Goal: Information Seeking & Learning: Check status

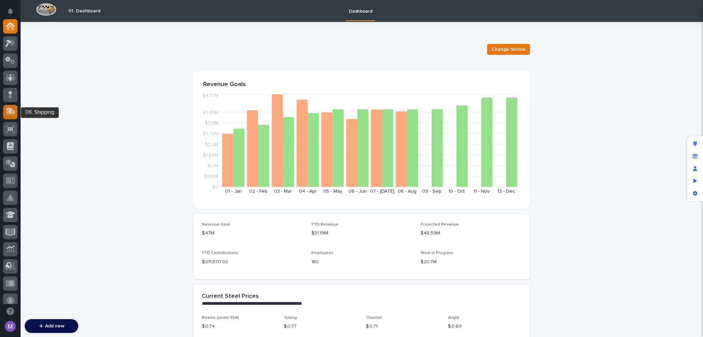
click at [16, 112] on div at bounding box center [10, 112] width 14 height 14
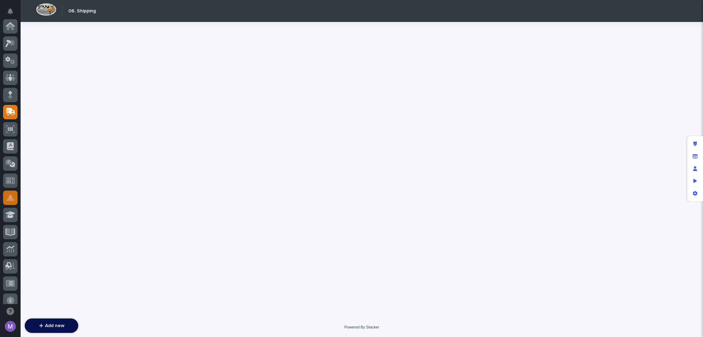
scroll to position [86, 0]
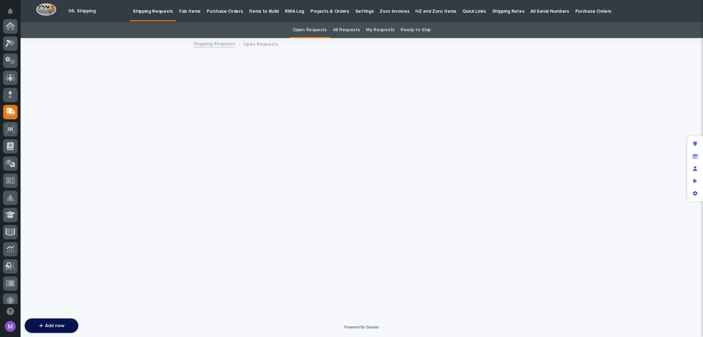
scroll to position [86, 0]
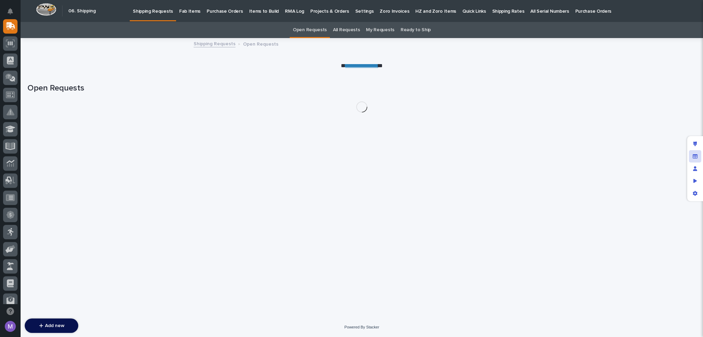
drag, startPoint x: 697, startPoint y: 153, endPoint x: 693, endPoint y: 156, distance: 4.8
click at [697, 154] on div "Manage fields and data" at bounding box center [695, 156] width 12 height 12
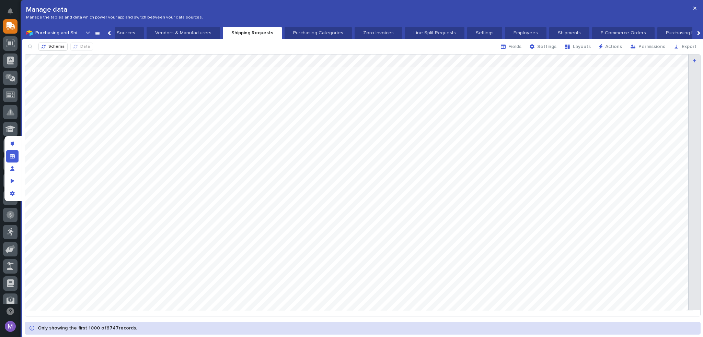
scroll to position [0, 570]
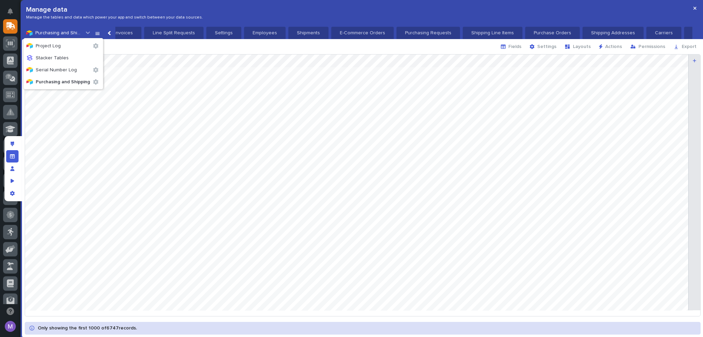
click at [85, 32] on icon at bounding box center [87, 32] width 7 height 7
click at [73, 48] on p "Project Log" at bounding box center [57, 46] width 63 height 7
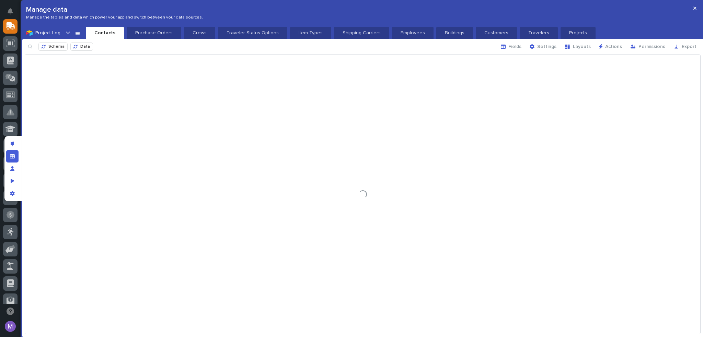
scroll to position [0, 0]
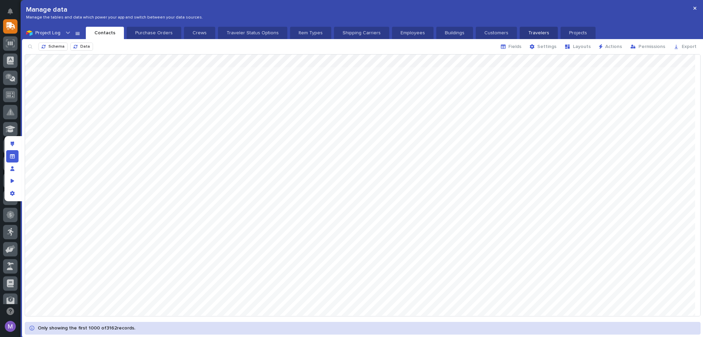
click at [524, 32] on p "Travelers" at bounding box center [539, 33] width 30 height 7
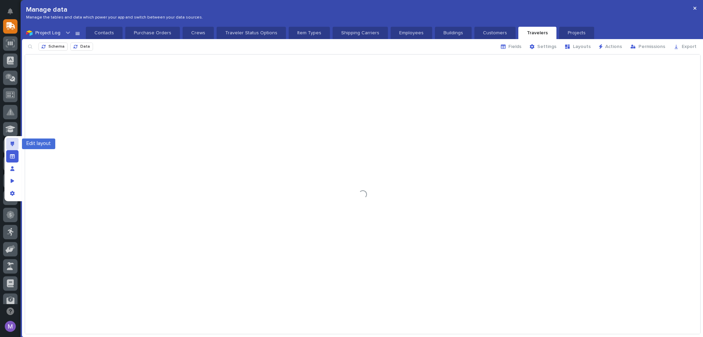
click at [13, 147] on div "Edit layout" at bounding box center [12, 144] width 12 height 12
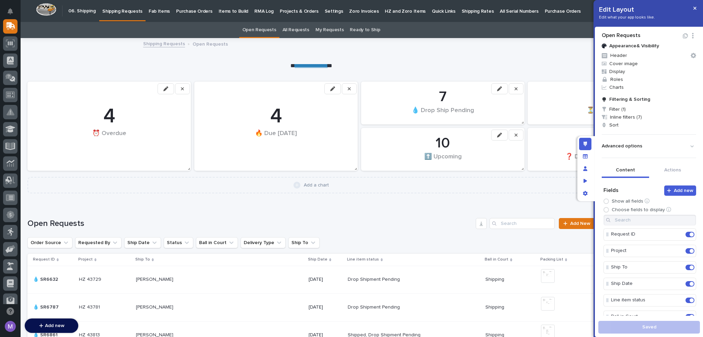
click at [165, 15] on link "Fab Items" at bounding box center [158, 10] width 27 height 21
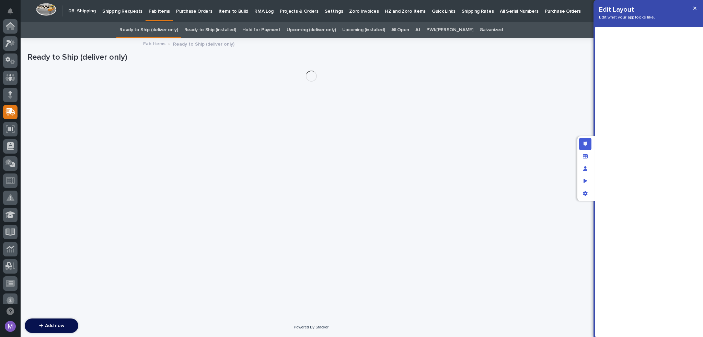
scroll to position [86, 0]
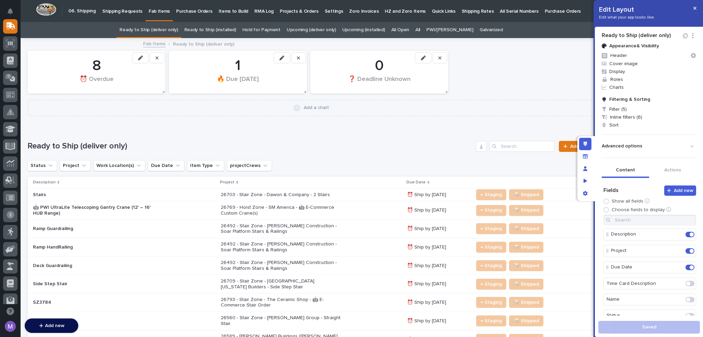
click at [195, 195] on div "Stairs" at bounding box center [124, 194] width 182 height 11
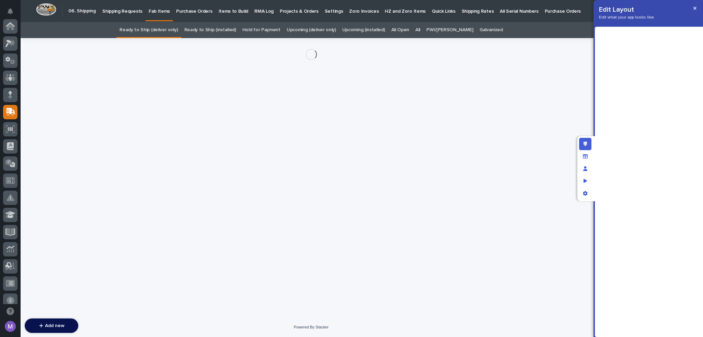
scroll to position [86, 0]
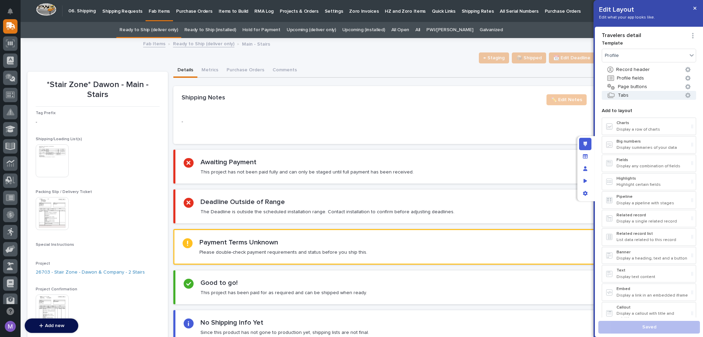
click at [632, 94] on button "Tabs" at bounding box center [649, 95] width 94 height 9
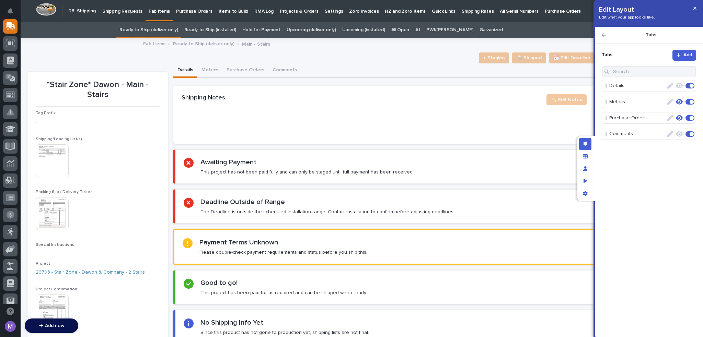
click at [647, 118] on p "Purchase Orders" at bounding box center [637, 118] width 56 height 11
click at [254, 67] on button "Purchase Orders" at bounding box center [245, 70] width 46 height 14
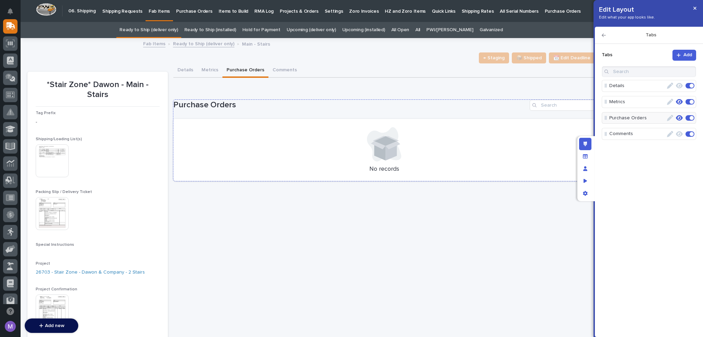
click at [274, 114] on div "Purchase Orders No records" at bounding box center [383, 141] width 421 height 82
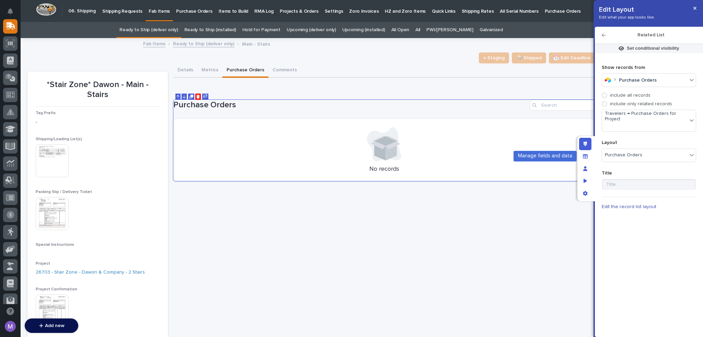
drag, startPoint x: 589, startPoint y: 154, endPoint x: 431, endPoint y: 64, distance: 182.1
click at [589, 154] on div "Manage fields and data" at bounding box center [585, 156] width 12 height 12
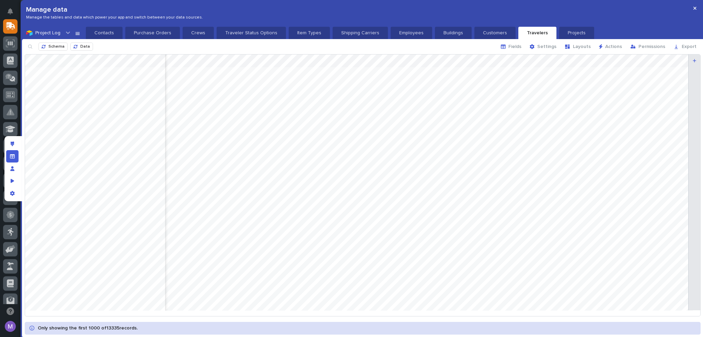
scroll to position [0, 1955]
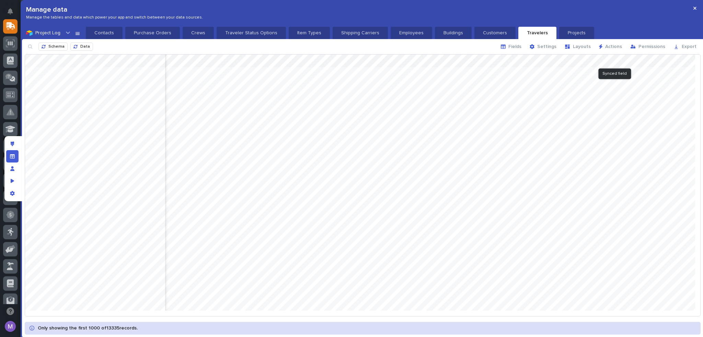
drag, startPoint x: 648, startPoint y: 59, endPoint x: 654, endPoint y: 66, distance: 9.5
click at [654, 66] on div at bounding box center [362, 185] width 675 height 261
click at [652, 59] on div at bounding box center [362, 185] width 675 height 261
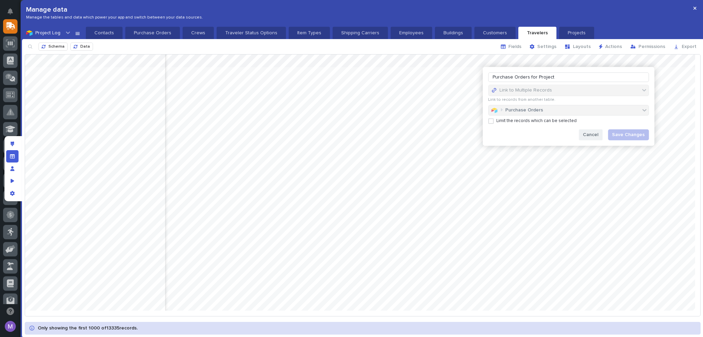
click at [592, 132] on span "Cancel" at bounding box center [590, 135] width 15 height 6
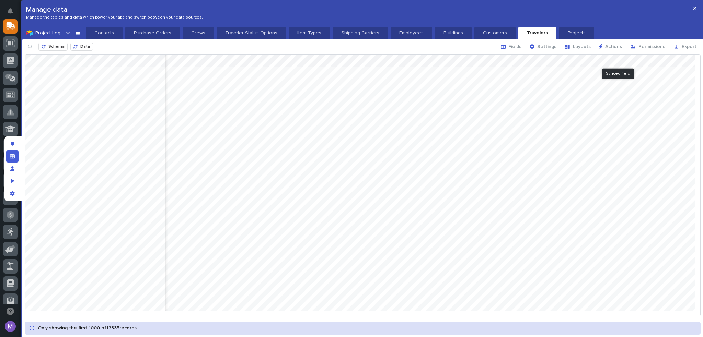
click at [649, 60] on div at bounding box center [362, 185] width 675 height 261
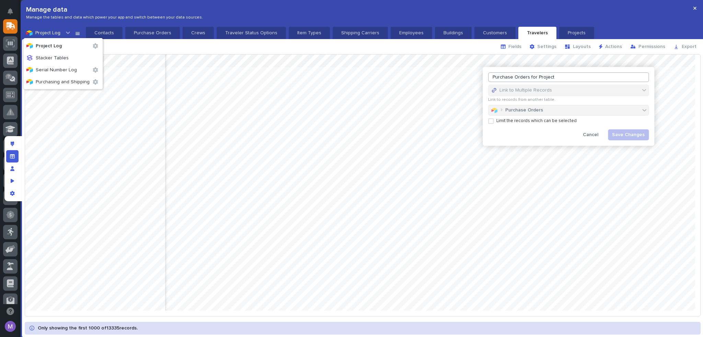
click at [68, 33] on icon at bounding box center [68, 33] width 4 height 2
click at [75, 33] on icon at bounding box center [77, 32] width 5 height 5
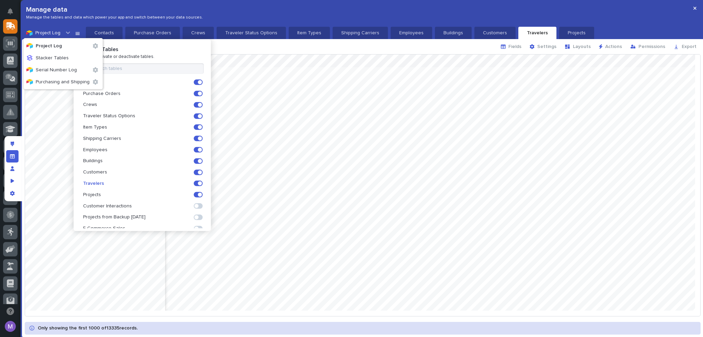
click at [238, 41] on div "Schema Data Fields Settings Layouts Actions Permissions Export" at bounding box center [362, 46] width 681 height 15
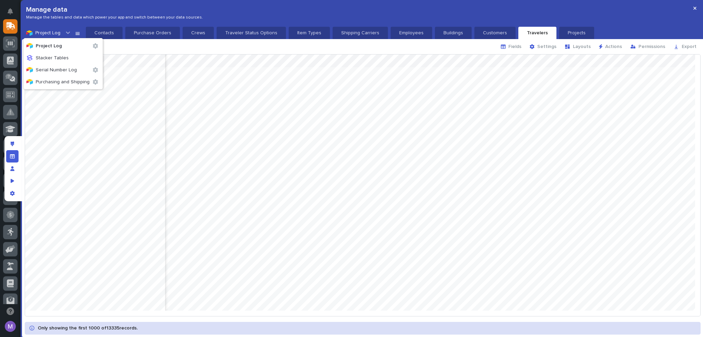
click at [138, 51] on div "Schema Data Fields Settings Layouts Actions Permissions Export" at bounding box center [362, 46] width 681 height 15
click at [65, 33] on icon at bounding box center [68, 32] width 7 height 7
click at [648, 60] on div at bounding box center [362, 185] width 675 height 261
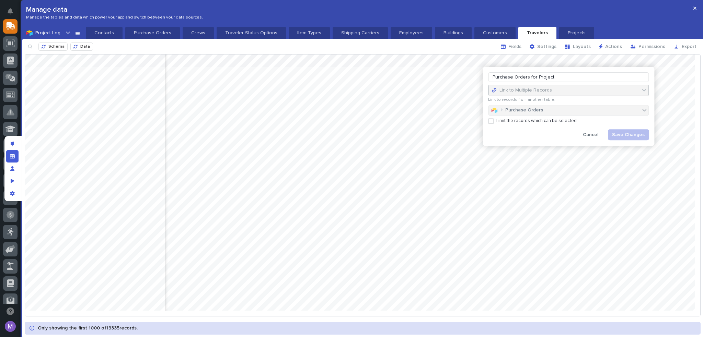
click at [543, 94] on div "Link to Multiple Records" at bounding box center [568, 90] width 160 height 11
click at [544, 112] on div "Purchase Orders" at bounding box center [568, 110] width 161 height 11
click at [593, 132] on span "Cancel" at bounding box center [590, 135] width 15 height 6
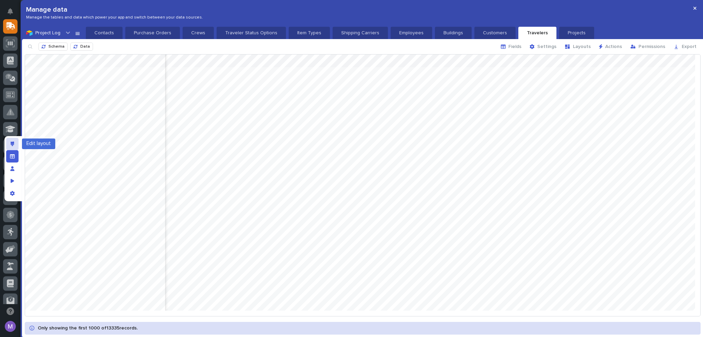
click at [14, 144] on icon "Edit layout" at bounding box center [13, 144] width 4 height 5
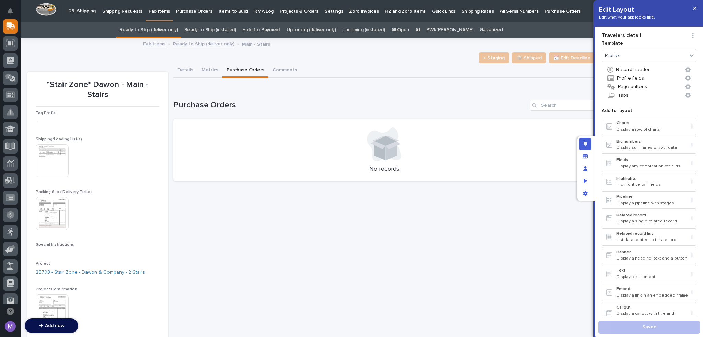
click at [329, 98] on div "Loading... Saving… Purchase Orders No records" at bounding box center [383, 136] width 421 height 101
click at [329, 103] on h1 "Purchase Orders" at bounding box center [349, 105] width 353 height 10
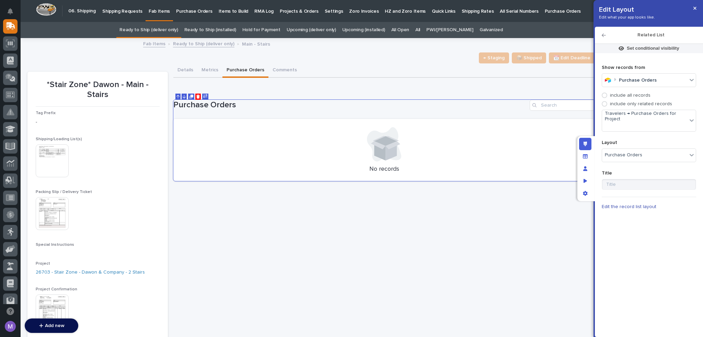
click at [639, 100] on div "include all records include only related records" at bounding box center [649, 100] width 94 height 14
click at [640, 98] on p "include all records" at bounding box center [630, 96] width 40 height 6
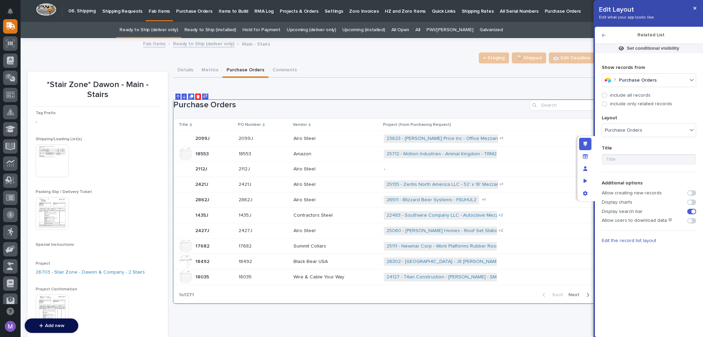
click at [606, 106] on div at bounding box center [604, 103] width 5 height 5
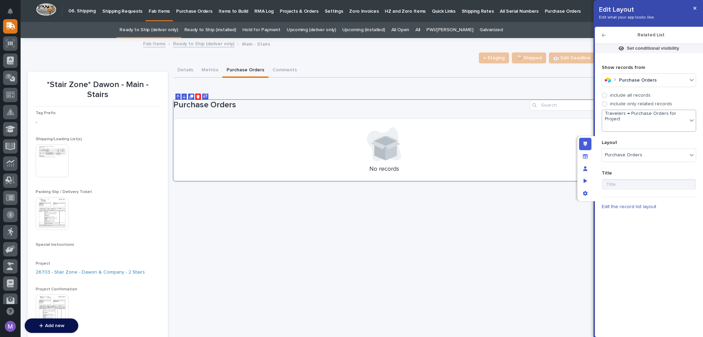
click at [620, 126] on div "Travelers → Purchase Orders for Project" at bounding box center [644, 120] width 85 height 21
click at [624, 138] on div "Travelers → Purchase Orders for Project" at bounding box center [653, 138] width 102 height 12
click at [576, 93] on div "Loading... Saving… Purchase Orders No records" at bounding box center [383, 136] width 421 height 101
click at [588, 156] on div "Manage fields and data" at bounding box center [585, 156] width 12 height 12
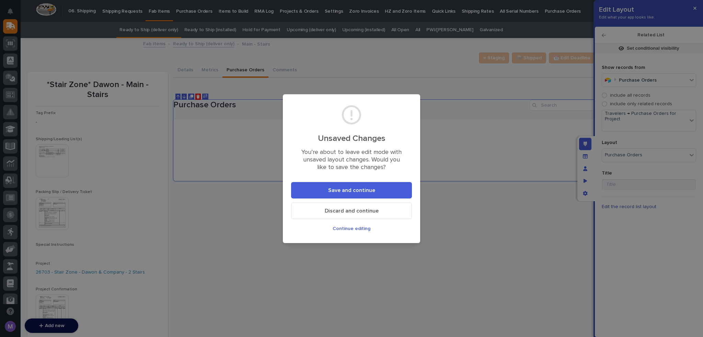
click at [377, 190] on button "Save and continue" at bounding box center [351, 190] width 121 height 16
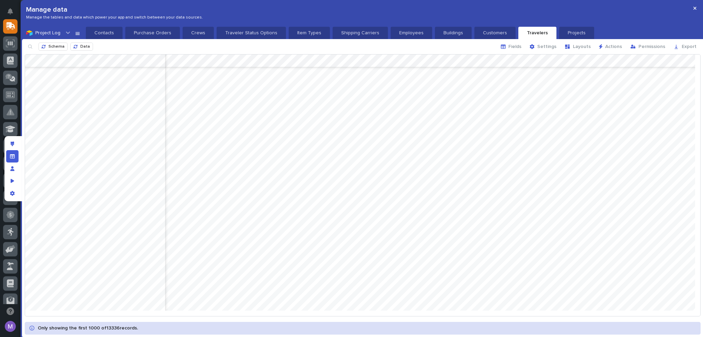
scroll to position [11435, 1961]
click at [641, 59] on div at bounding box center [362, 185] width 675 height 261
click at [588, 130] on button "Cancel" at bounding box center [584, 134] width 24 height 11
click at [13, 195] on icon "App settings" at bounding box center [12, 193] width 5 height 5
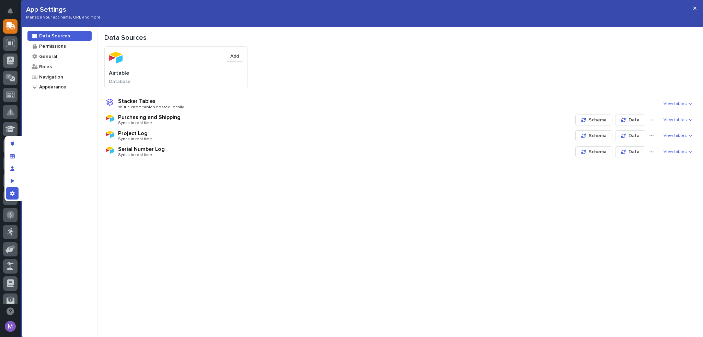
click at [185, 136] on div "Project Log Syncs in real time" at bounding box center [345, 136] width 454 height 12
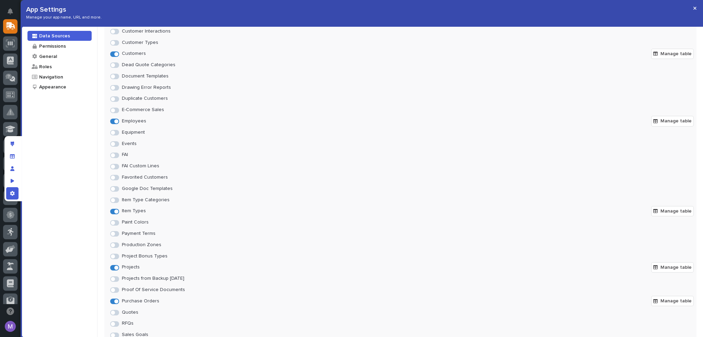
scroll to position [206, 0]
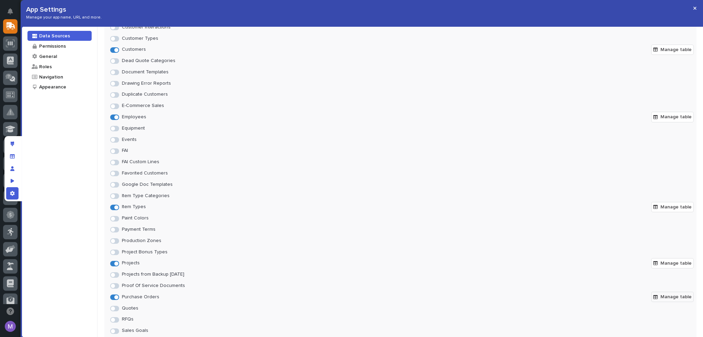
click at [667, 296] on span "Manage table" at bounding box center [675, 297] width 31 height 6
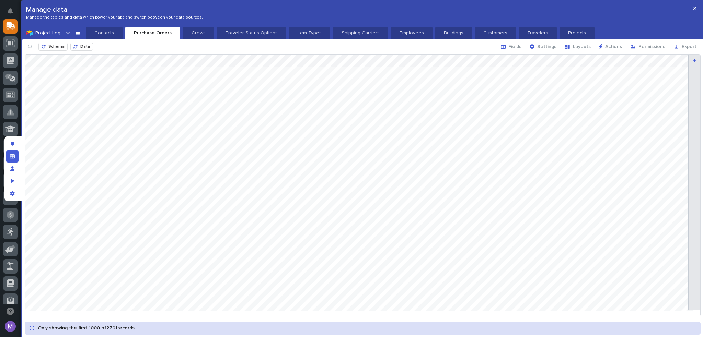
scroll to position [0, 0]
click at [69, 34] on icon at bounding box center [68, 32] width 7 height 7
click at [93, 45] on icon "button" at bounding box center [95, 45] width 5 height 5
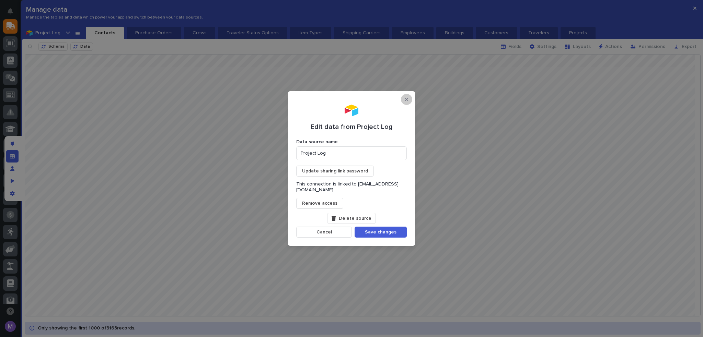
click at [406, 101] on icon "button" at bounding box center [406, 99] width 3 height 5
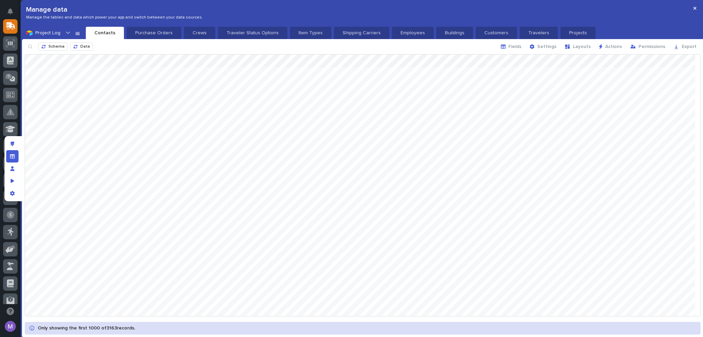
click at [78, 34] on icon at bounding box center [77, 33] width 4 height 3
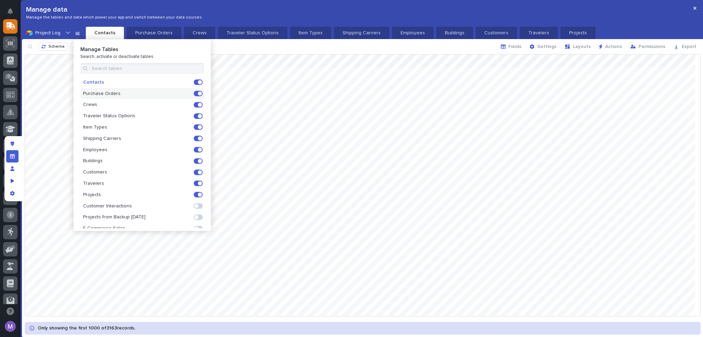
click at [194, 93] on span at bounding box center [198, 93] width 9 height 5
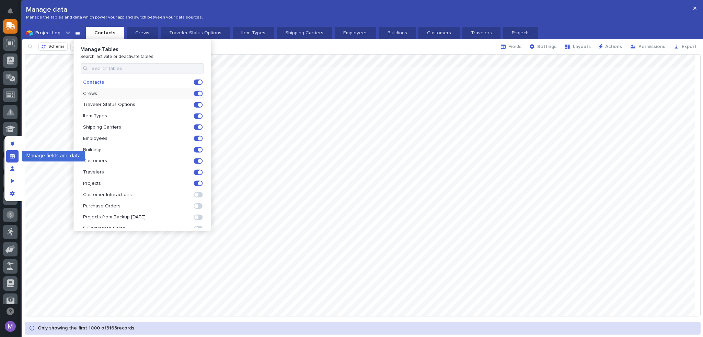
click at [18, 157] on div "Manage fields and data" at bounding box center [12, 156] width 12 height 12
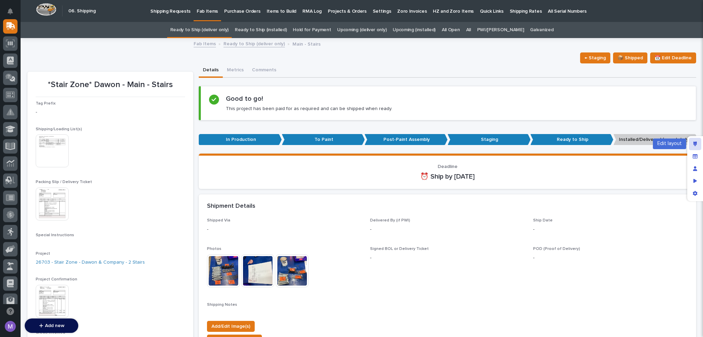
click at [693, 142] on icon "Edit layout" at bounding box center [695, 144] width 4 height 5
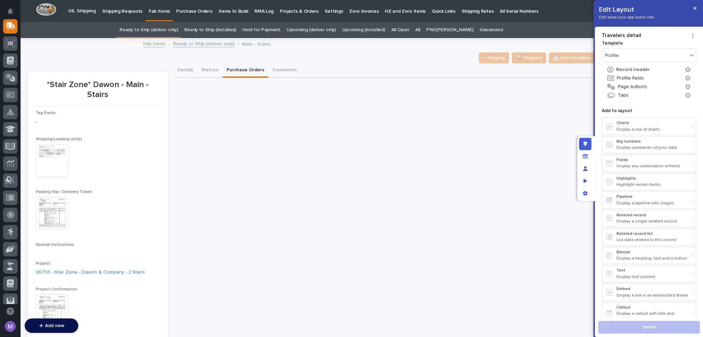
click at [567, 124] on div "**********" at bounding box center [383, 282] width 421 height 439
click at [637, 234] on p "Related record list" at bounding box center [652, 234] width 72 height 5
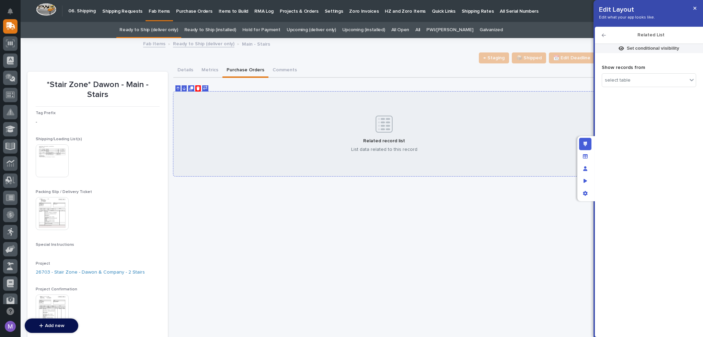
click at [457, 147] on div "Related record list List data related to this record" at bounding box center [383, 134] width 421 height 85
click at [673, 82] on div "select table" at bounding box center [644, 80] width 85 height 10
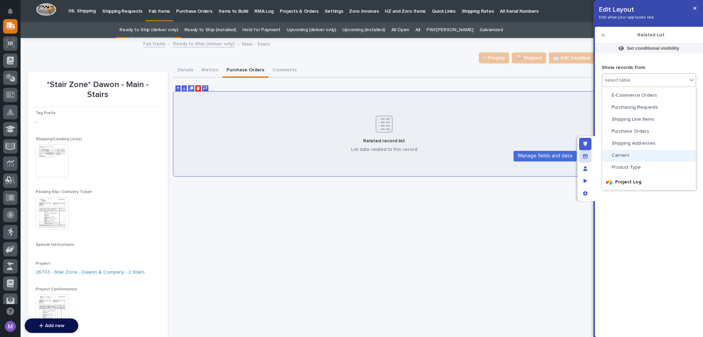
click at [583, 158] on icon "Manage fields and data" at bounding box center [585, 156] width 5 height 5
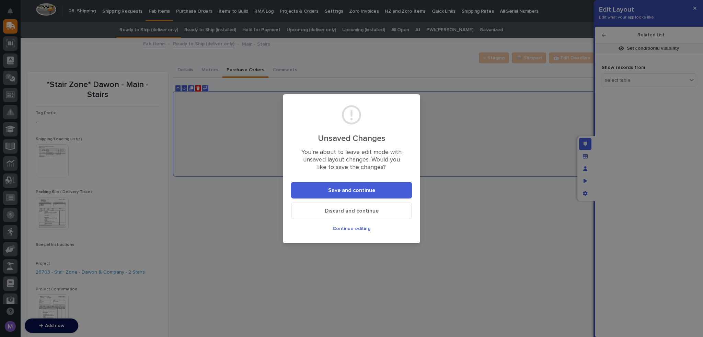
click at [383, 207] on button "Discard and continue" at bounding box center [351, 211] width 121 height 16
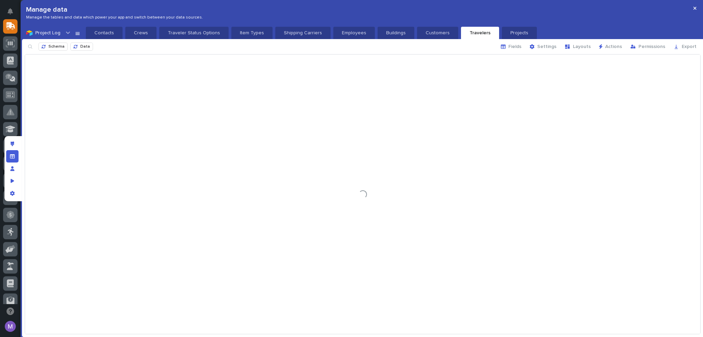
click at [75, 34] on div "Project Log Contacts Crews Traveler Status Options Item Types Shipping Carriers…" at bounding box center [362, 33] width 681 height 12
click at [75, 35] on icon at bounding box center [77, 33] width 4 height 3
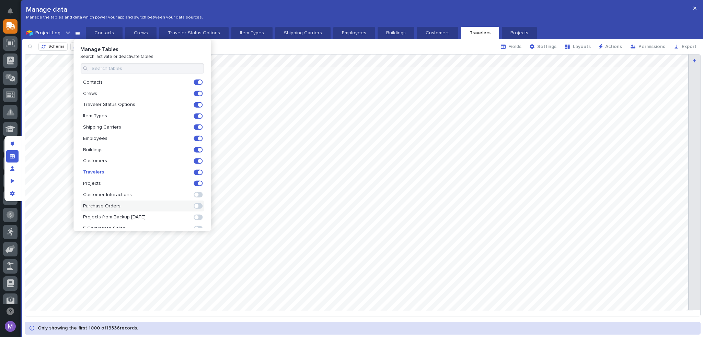
click at [194, 206] on span at bounding box center [196, 206] width 4 height 4
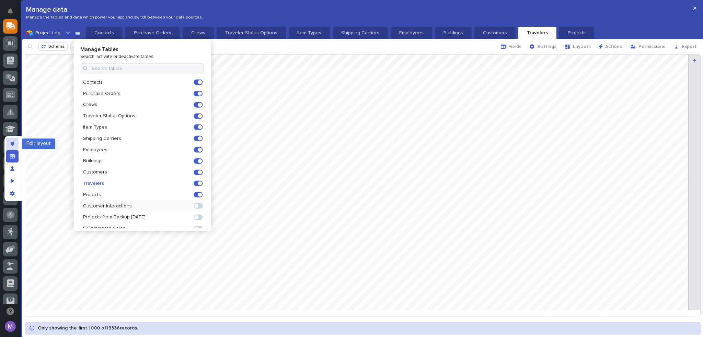
click at [15, 146] on div "Edit layout" at bounding box center [12, 144] width 12 height 12
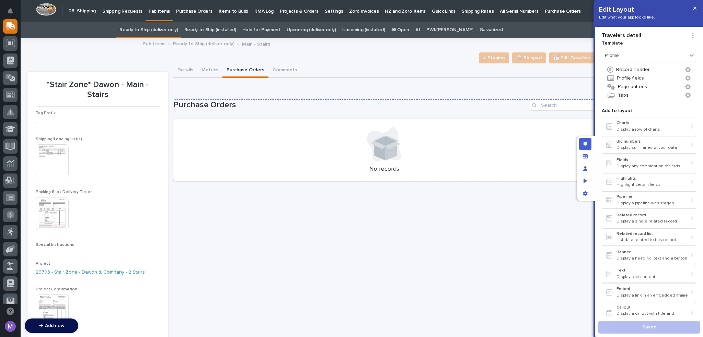
click at [325, 113] on div "Purchase Orders No records" at bounding box center [383, 141] width 421 height 82
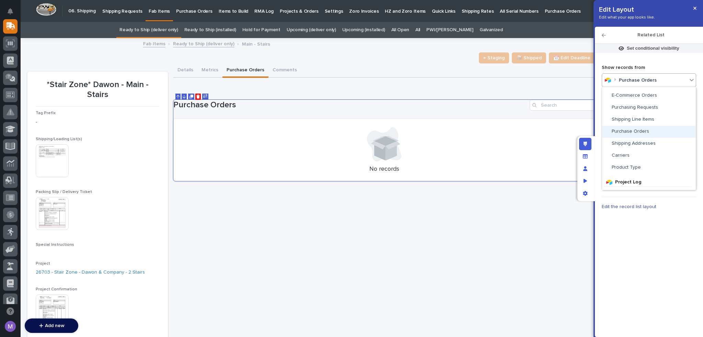
click at [647, 134] on div "Purchase Orders" at bounding box center [649, 132] width 88 height 6
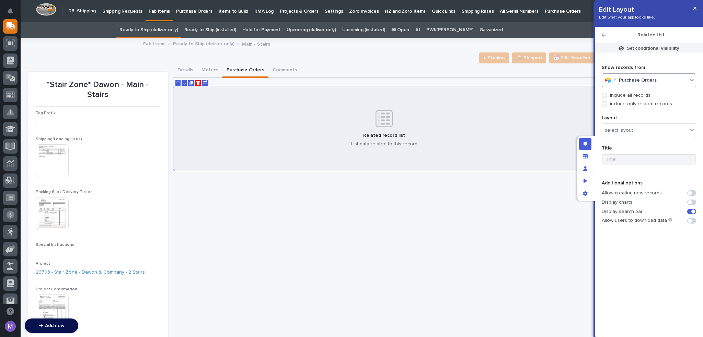
click at [637, 104] on p "include only related records" at bounding box center [641, 104] width 62 height 6
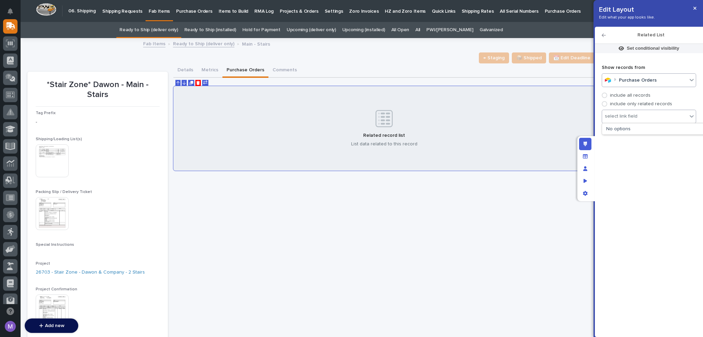
click at [624, 120] on div "select link field" at bounding box center [644, 117] width 85 height 10
click at [626, 129] on div "No options" at bounding box center [653, 129] width 102 height 11
click at [618, 94] on p "include all records" at bounding box center [630, 96] width 40 height 6
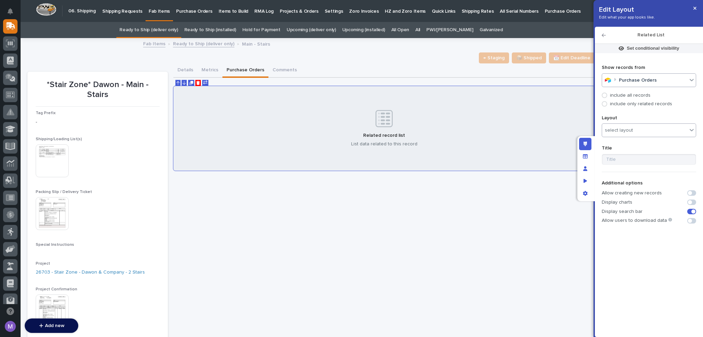
click at [626, 128] on div "select layout" at bounding box center [619, 131] width 28 height 6
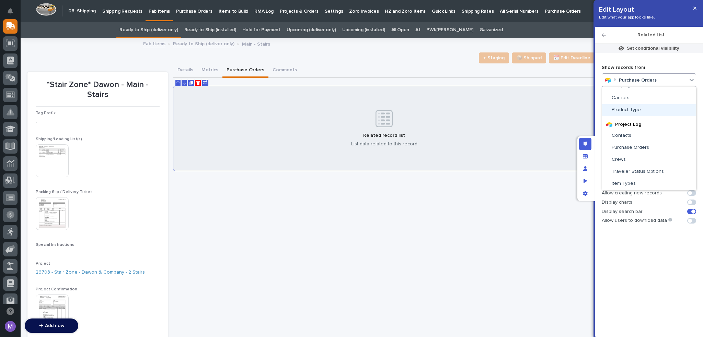
scroll to position [309, 0]
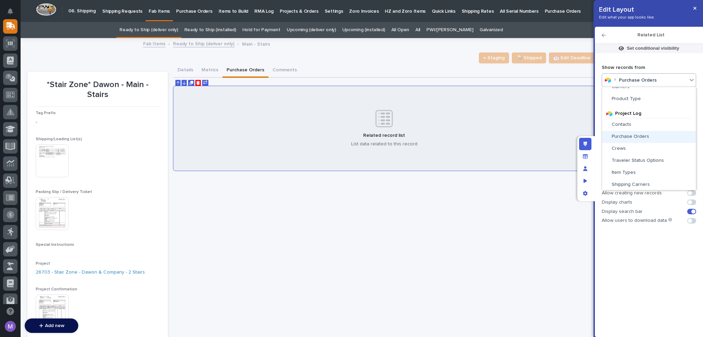
click at [645, 137] on span "Purchase Orders" at bounding box center [629, 136] width 37 height 5
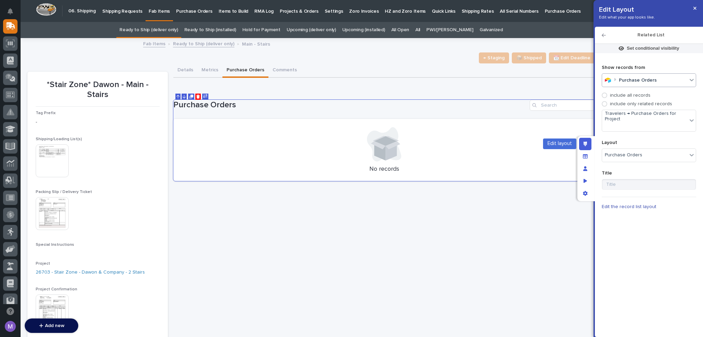
click at [589, 147] on div "Edit layout" at bounding box center [585, 144] width 12 height 12
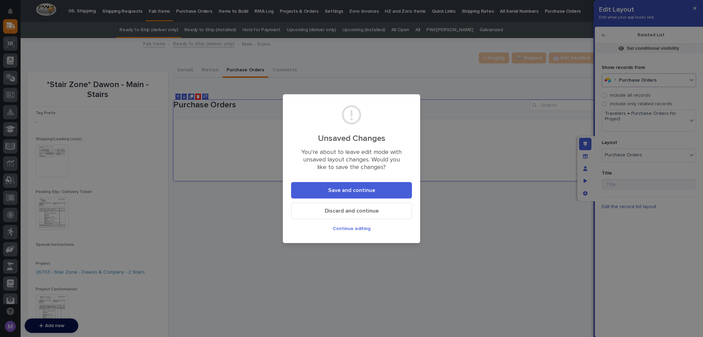
click at [401, 184] on button "Save and continue" at bounding box center [351, 190] width 121 height 16
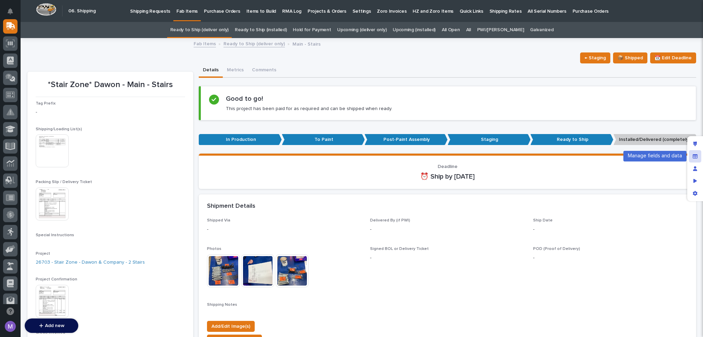
click at [696, 154] on icon "Manage fields and data" at bounding box center [694, 156] width 5 height 5
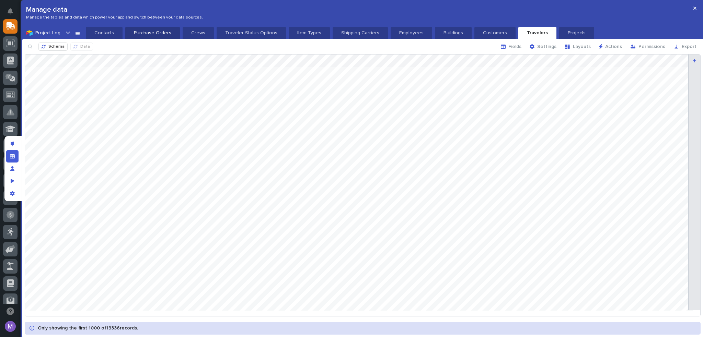
click at [145, 30] on p "Purchase Orders" at bounding box center [152, 33] width 46 height 7
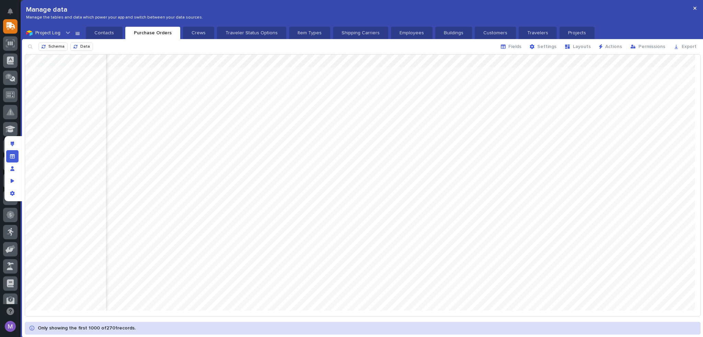
scroll to position [0, 3453]
click at [525, 28] on button "Travelers" at bounding box center [538, 33] width 38 height 12
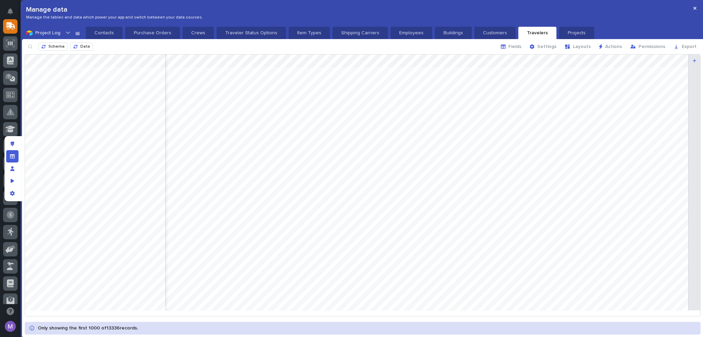
scroll to position [0, 1613]
click at [14, 144] on div "Edit layout" at bounding box center [12, 144] width 12 height 12
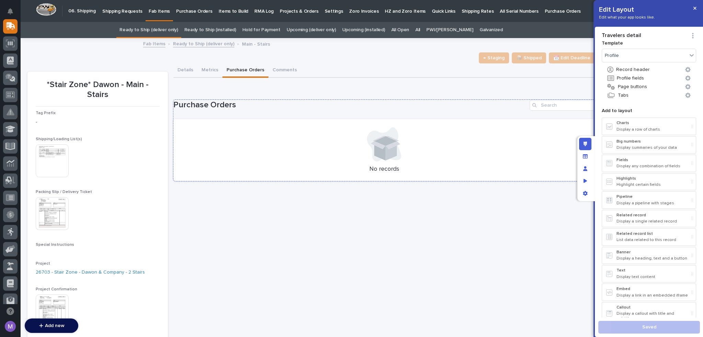
click at [318, 112] on div "Purchase Orders No records" at bounding box center [383, 141] width 421 height 82
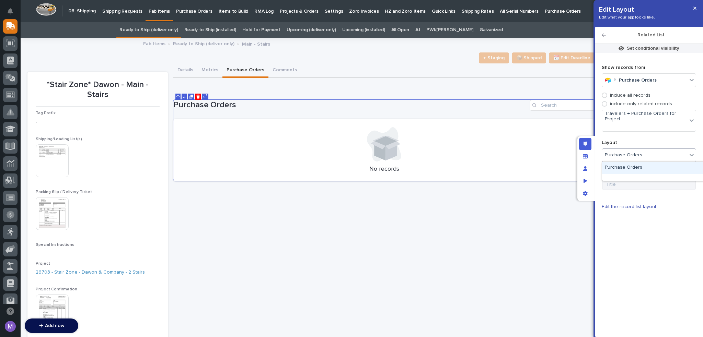
click at [643, 156] on div "Purchase Orders" at bounding box center [644, 155] width 85 height 10
click at [642, 170] on div "Purchase Orders" at bounding box center [653, 168] width 102 height 12
click at [585, 156] on icon "Manage fields and data" at bounding box center [585, 156] width 5 height 4
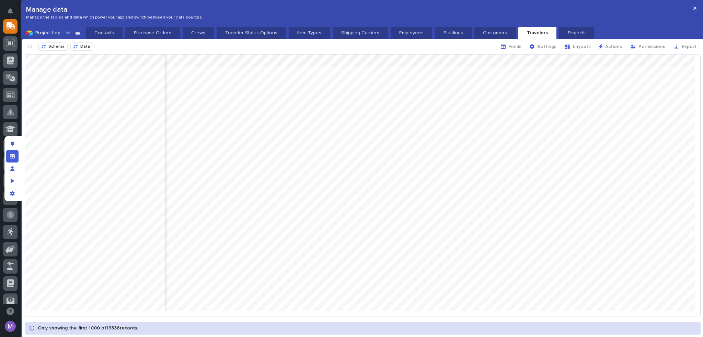
scroll to position [0, 1961]
click at [642, 61] on div at bounding box center [362, 185] width 675 height 261
click at [558, 110] on div "Purchase Orders" at bounding box center [561, 110] width 161 height 11
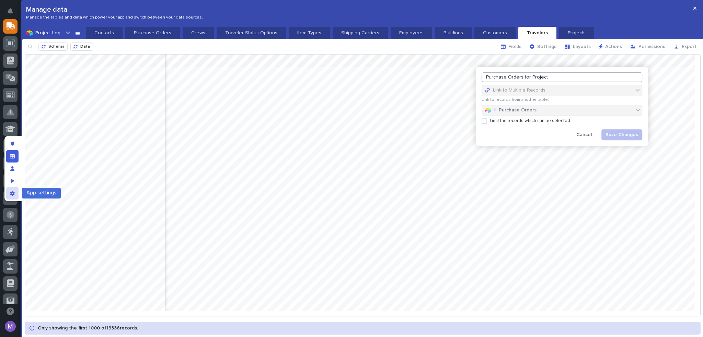
click at [15, 194] on div "App settings" at bounding box center [12, 193] width 12 height 12
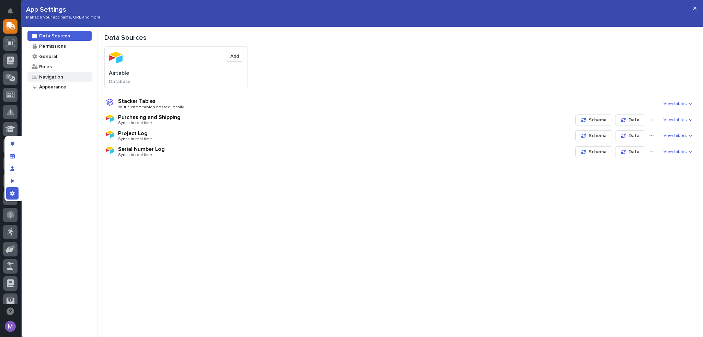
click at [65, 77] on div "Navigation" at bounding box center [59, 77] width 64 height 10
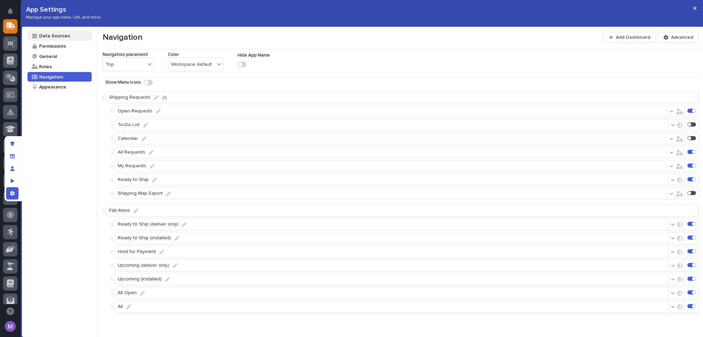
click at [51, 38] on div "Data Sources" at bounding box center [54, 36] width 32 height 7
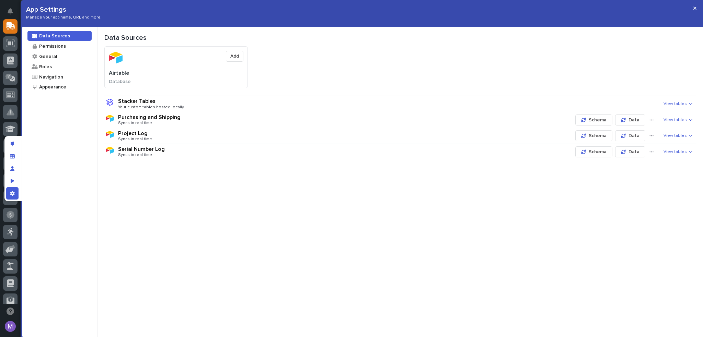
click at [256, 134] on div "Project Log Syncs in real time" at bounding box center [345, 136] width 454 height 12
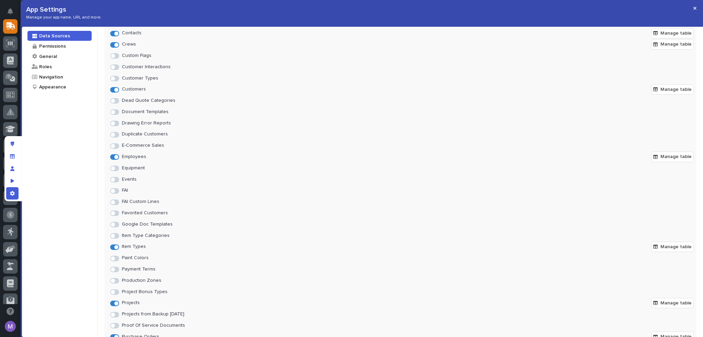
scroll to position [206, 0]
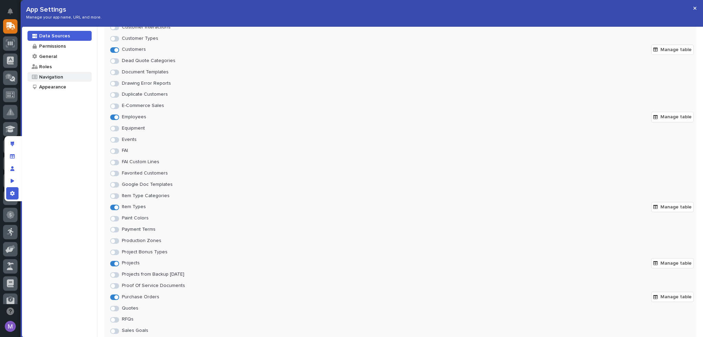
click at [53, 75] on div "Navigation" at bounding box center [50, 77] width 25 height 7
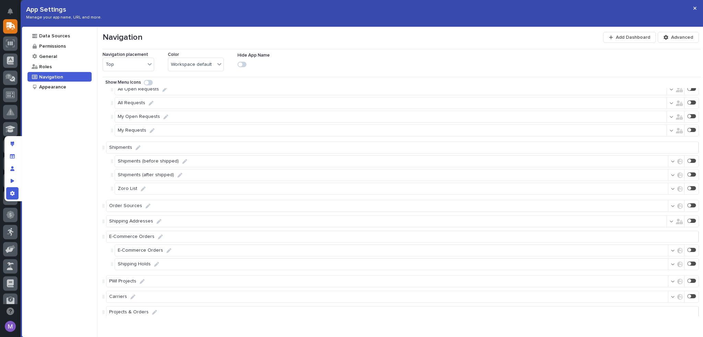
scroll to position [1276, 0]
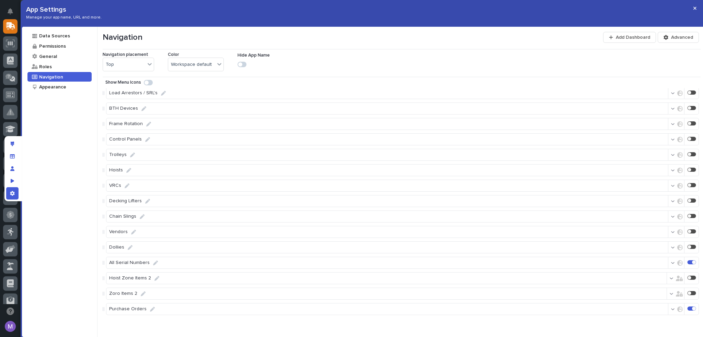
click at [677, 307] on icon "button" at bounding box center [679, 309] width 5 height 5
click at [646, 285] on span "Only users in roles" at bounding box center [638, 282] width 40 height 5
click at [632, 285] on p "Shared Device" at bounding box center [638, 288] width 32 height 6
click at [635, 244] on span "Deselect All" at bounding box center [622, 246] width 26 height 6
click at [671, 324] on div "Navigation Add Dashboard Advanced Navigation placement Top Color Workspace defa…" at bounding box center [400, 182] width 606 height 311
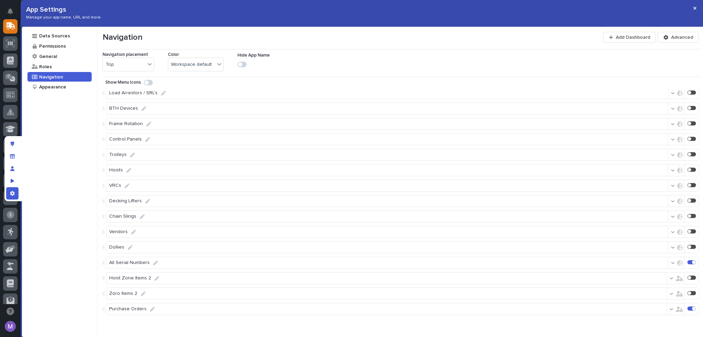
click at [10, 194] on icon "App settings" at bounding box center [12, 193] width 5 height 5
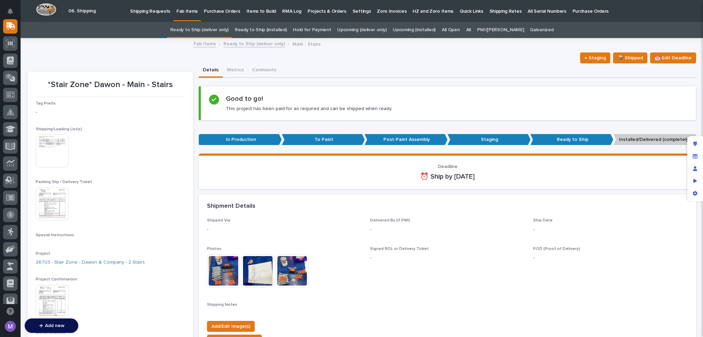
click at [572, 13] on p "Purchase Orders" at bounding box center [590, 7] width 36 height 14
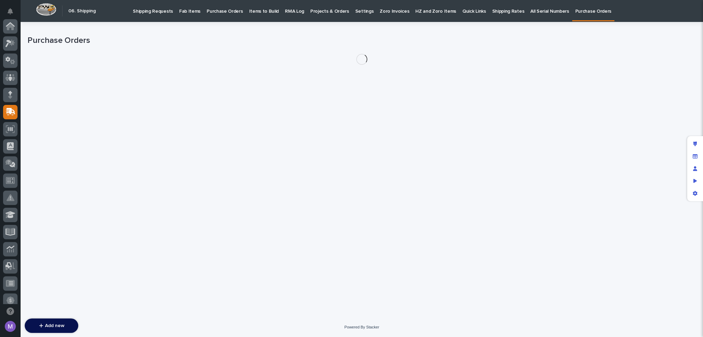
scroll to position [86, 0]
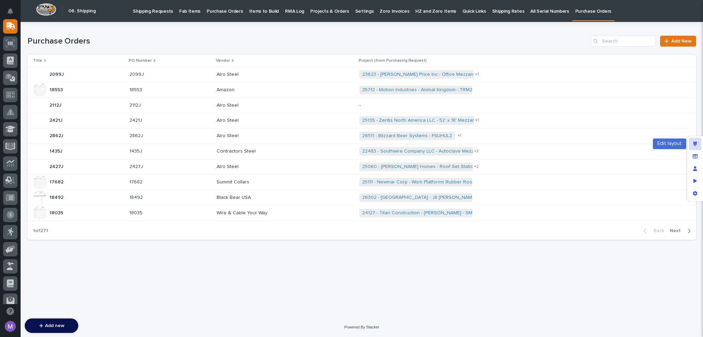
click at [695, 142] on icon "Edit layout" at bounding box center [695, 144] width 4 height 5
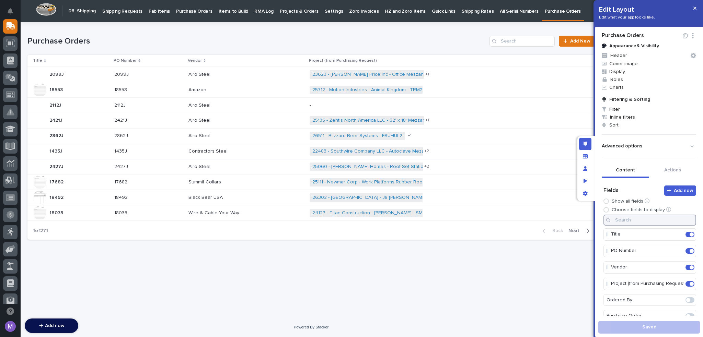
click at [655, 225] on input at bounding box center [649, 220] width 93 height 11
type input "link"
click at [685, 237] on div at bounding box center [690, 234] width 12 height 11
click at [685, 237] on span at bounding box center [689, 234] width 9 height 5
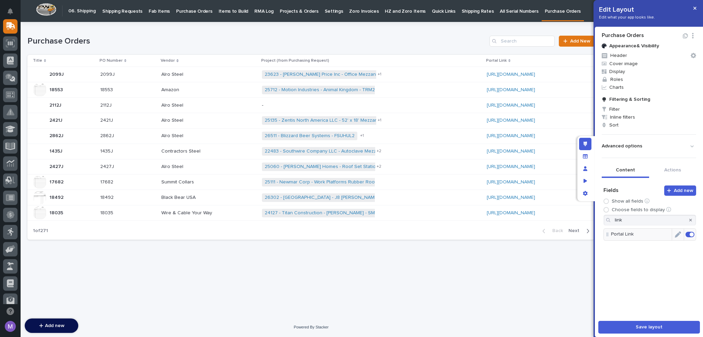
click at [675, 232] on icon "Edit" at bounding box center [678, 235] width 6 height 6
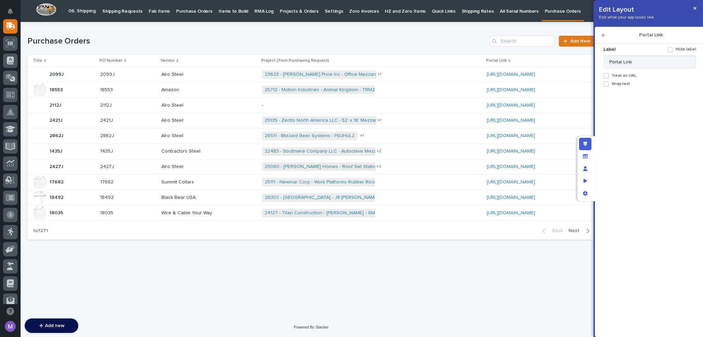
click at [618, 76] on span "Treat as URL" at bounding box center [623, 75] width 25 height 5
click at [627, 92] on span "Display as button" at bounding box center [634, 92] width 34 height 5
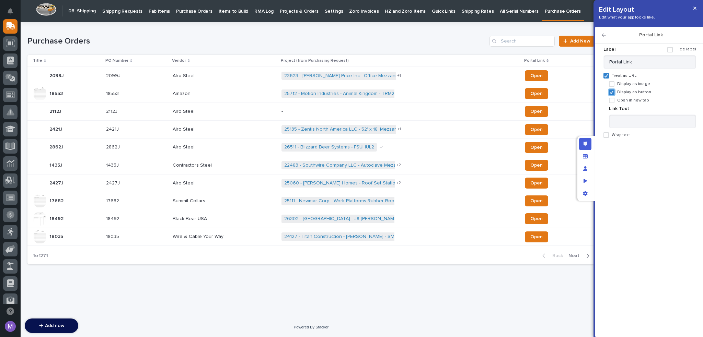
click at [673, 48] on span at bounding box center [669, 49] width 5 height 5
click at [611, 101] on span at bounding box center [611, 100] width 5 height 5
click at [605, 35] on icon "button" at bounding box center [604, 35] width 4 height 3
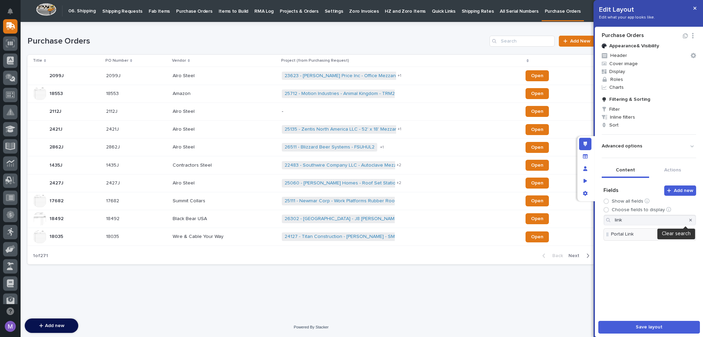
click at [689, 220] on icon "button" at bounding box center [690, 220] width 3 height 3
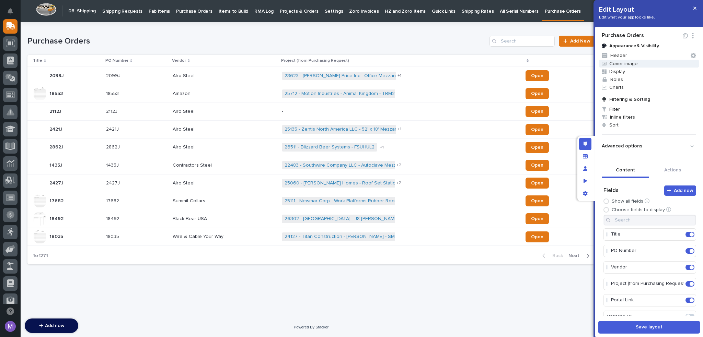
click at [629, 64] on span "Cover image" at bounding box center [649, 64] width 100 height 8
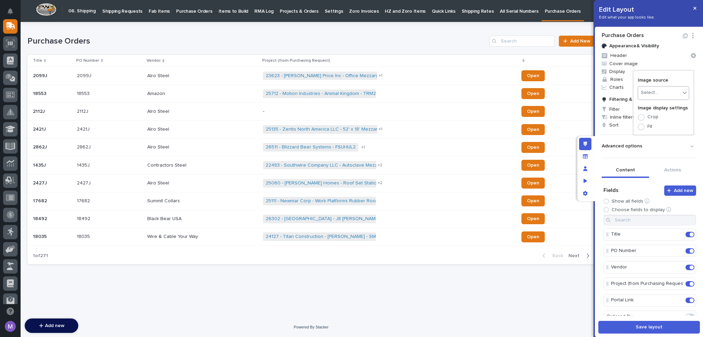
click at [599, 97] on div at bounding box center [351, 168] width 703 height 337
click at [158, 13] on p "Fab Items" at bounding box center [159, 7] width 21 height 14
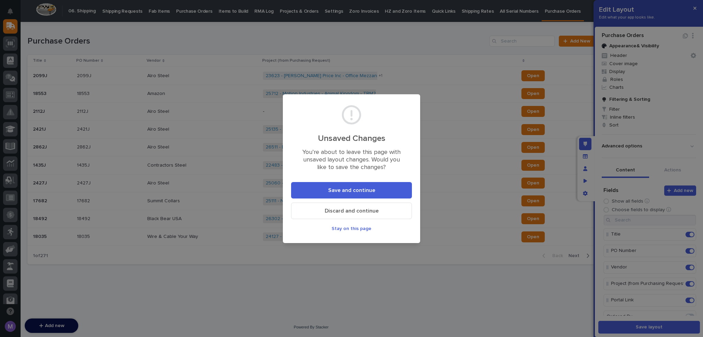
click at [391, 194] on button "Save and continue" at bounding box center [351, 190] width 121 height 16
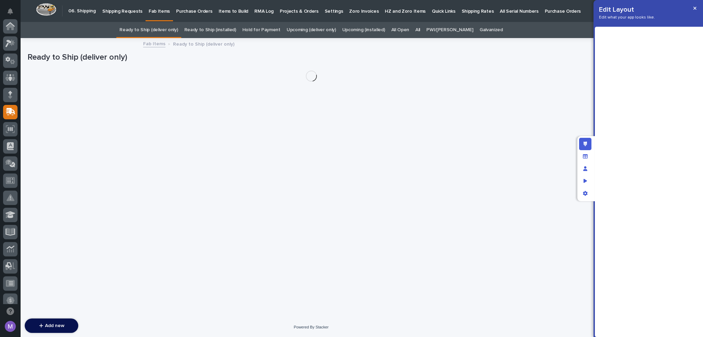
scroll to position [86, 0]
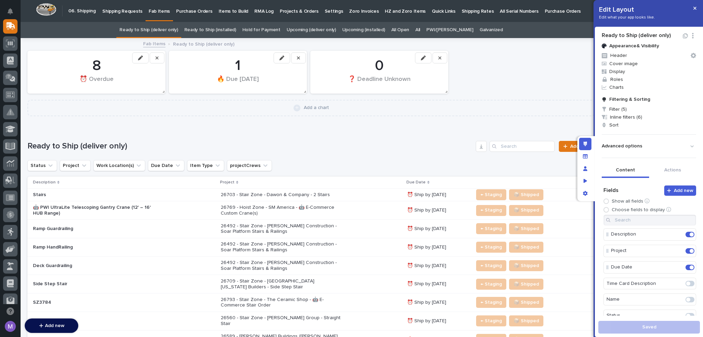
click at [195, 12] on p "Purchase Orders" at bounding box center [194, 7] width 36 height 14
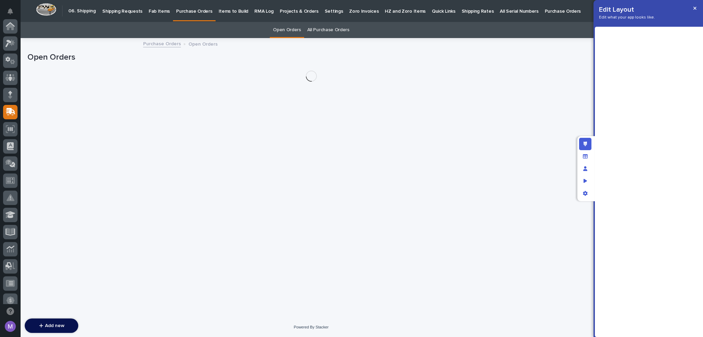
scroll to position [86, 0]
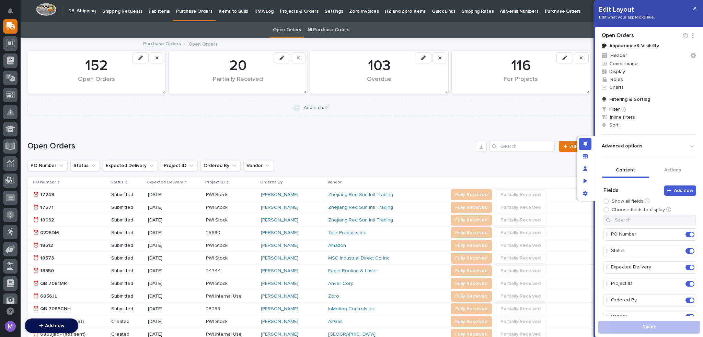
click at [157, 8] on p "Fab Items" at bounding box center [159, 7] width 21 height 14
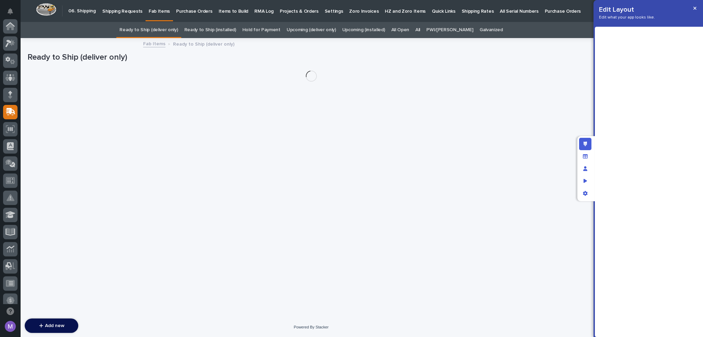
scroll to position [86, 0]
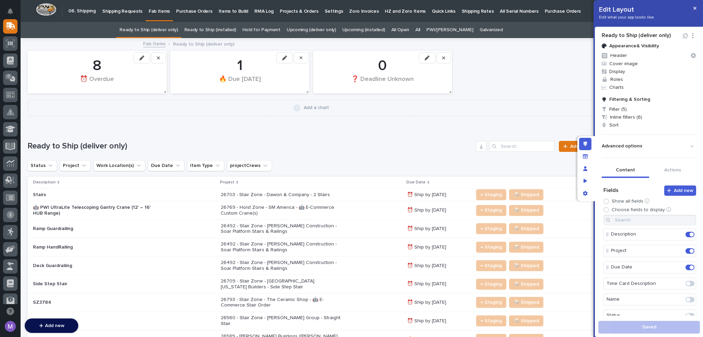
click at [205, 190] on div "Stairs" at bounding box center [124, 194] width 182 height 11
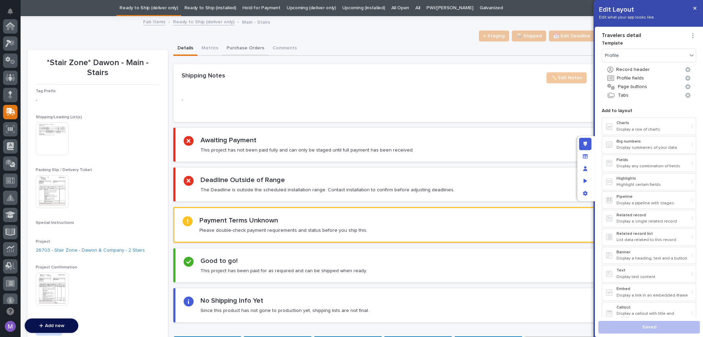
scroll to position [86, 0]
click at [245, 54] on button "Purchase Orders" at bounding box center [245, 49] width 46 height 14
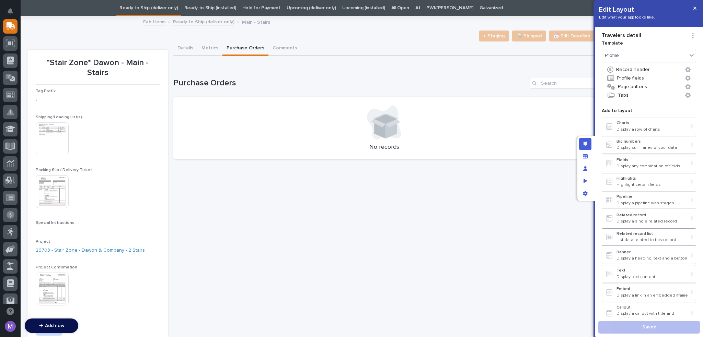
click at [639, 238] on p "List data related to this record" at bounding box center [652, 240] width 72 height 5
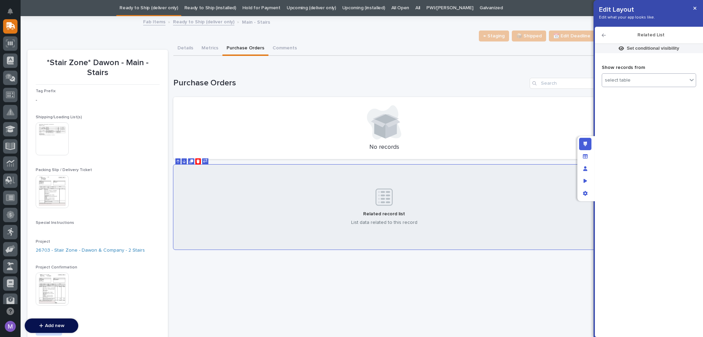
click at [624, 81] on div "select table" at bounding box center [618, 81] width 26 height 6
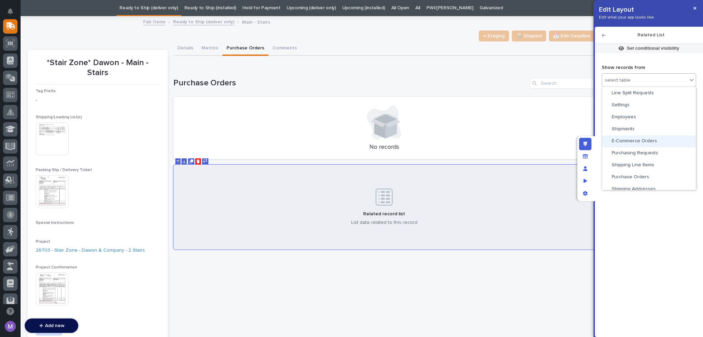
scroll to position [206, 0]
click at [635, 168] on div "Purchase Orders" at bounding box center [649, 166] width 88 height 6
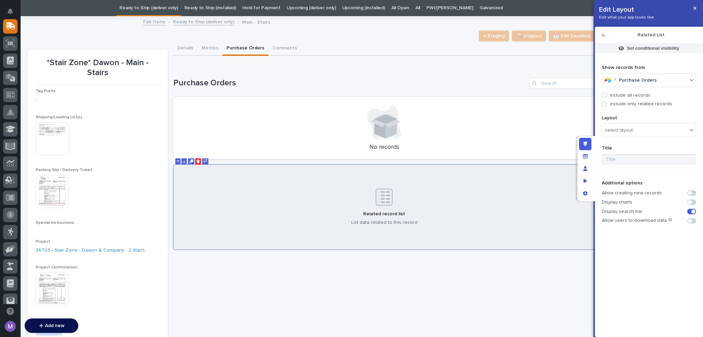
click at [629, 102] on p "include only related records" at bounding box center [641, 104] width 62 height 6
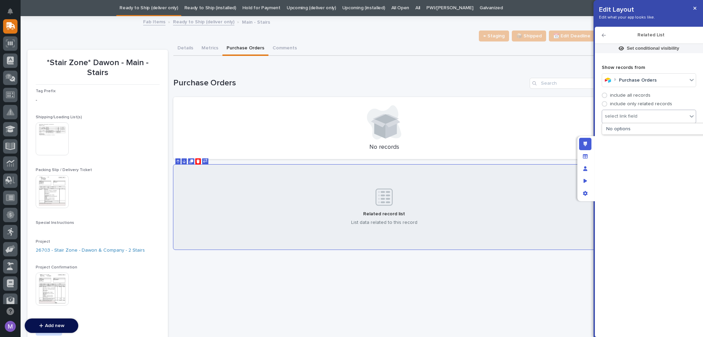
click at [633, 121] on div "select link field" at bounding box center [644, 117] width 85 height 10
click at [630, 133] on div "No options" at bounding box center [653, 129] width 102 height 11
click at [630, 132] on div "No options" at bounding box center [653, 129] width 102 height 11
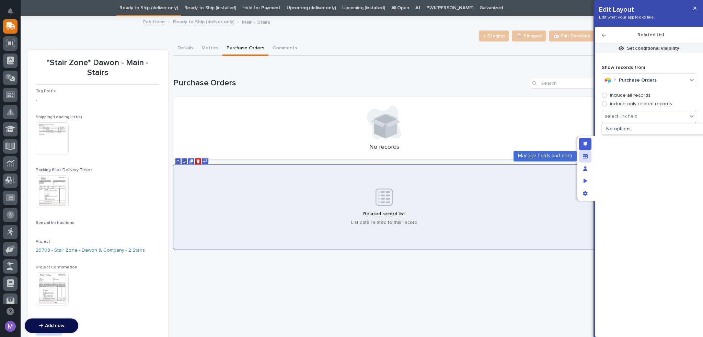
click at [580, 156] on div "Manage fields and data" at bounding box center [585, 156] width 12 height 12
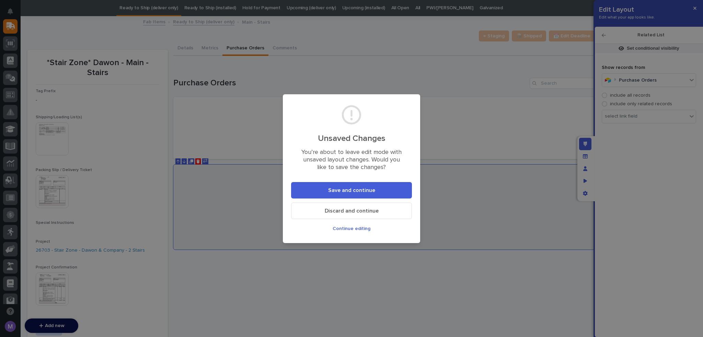
click at [391, 193] on button "Save and continue" at bounding box center [351, 190] width 121 height 16
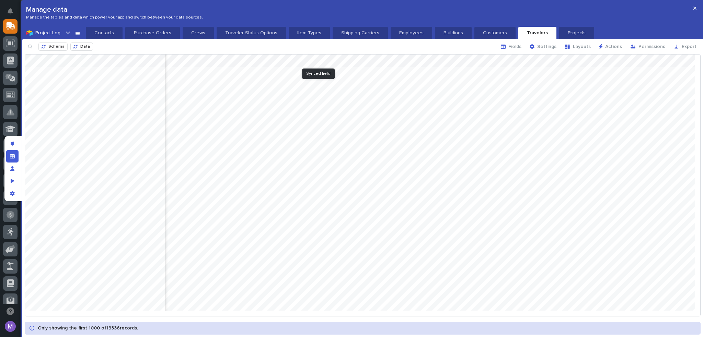
scroll to position [0, 1961]
click at [66, 35] on icon at bounding box center [68, 32] width 7 height 7
click at [69, 85] on p "Purchasing and Shipping" at bounding box center [57, 82] width 63 height 7
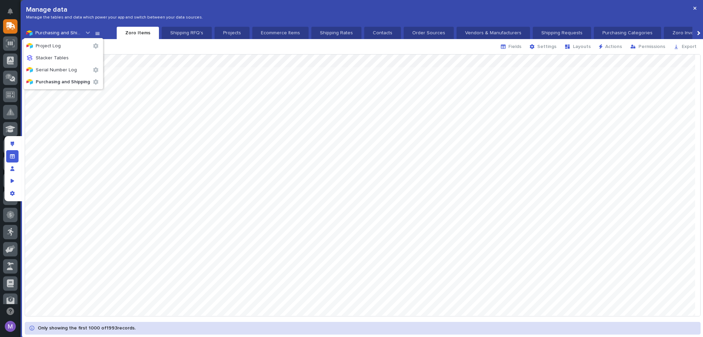
click at [85, 33] on icon at bounding box center [87, 32] width 7 height 7
click at [674, 88] on div at bounding box center [362, 185] width 675 height 261
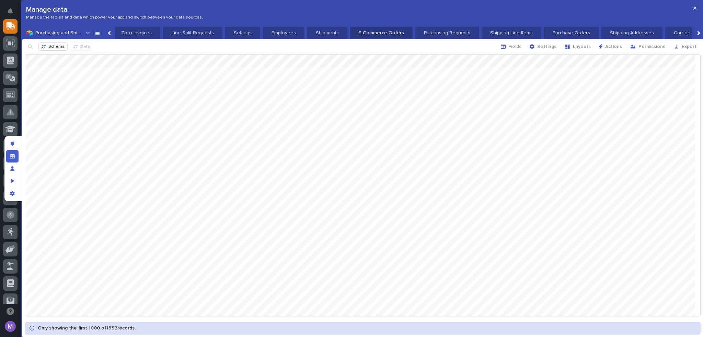
scroll to position [0, 570]
click at [529, 33] on p "Purchase Orders" at bounding box center [552, 33] width 46 height 7
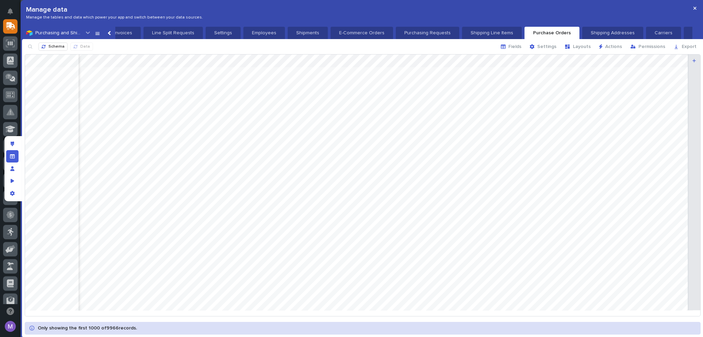
scroll to position [0, 1158]
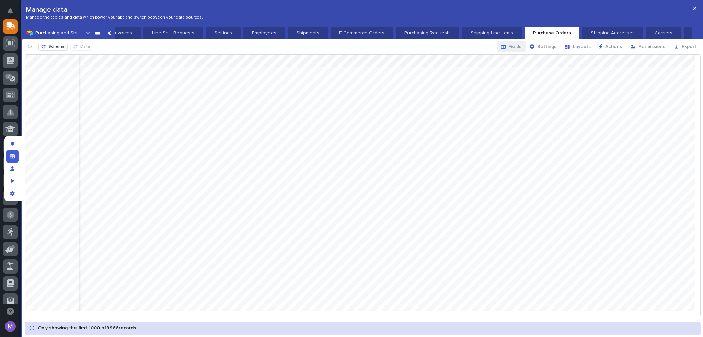
click at [514, 45] on span "Fields" at bounding box center [514, 47] width 13 height 6
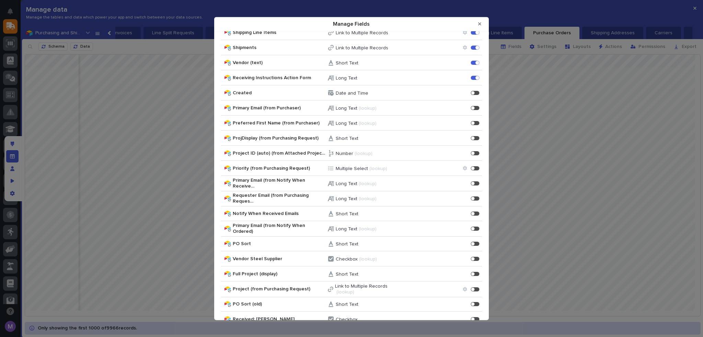
scroll to position [572, 0]
click at [471, 288] on div "Manage Fields" at bounding box center [473, 289] width 4 height 4
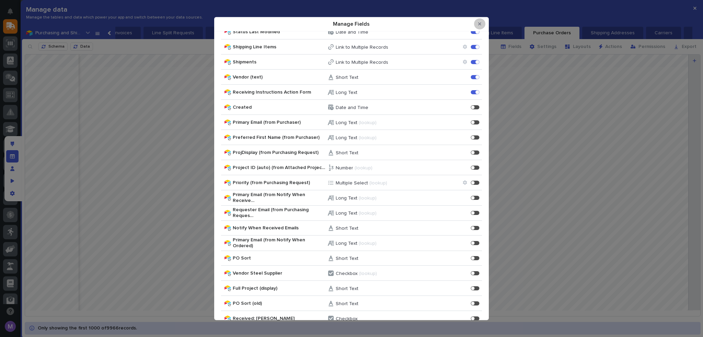
click at [482, 20] on button "Close Modal" at bounding box center [479, 24] width 11 height 11
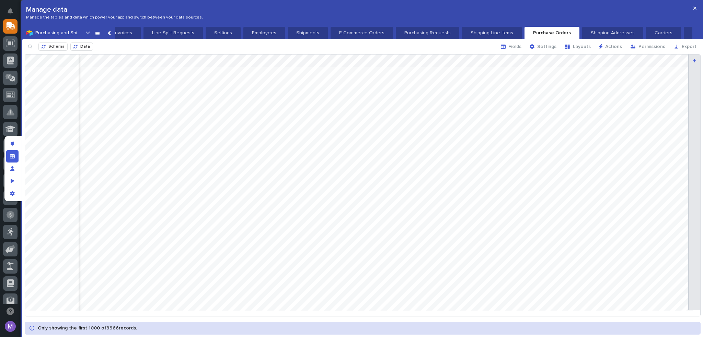
scroll to position [0, 1097]
drag, startPoint x: 517, startPoint y: 57, endPoint x: 564, endPoint y: 72, distance: 49.5
click at [564, 72] on div at bounding box center [362, 185] width 675 height 261
click at [523, 43] on button "Fields" at bounding box center [511, 46] width 29 height 11
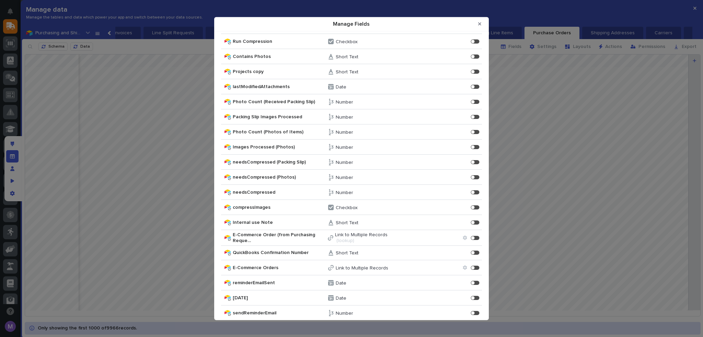
scroll to position [1052, 0]
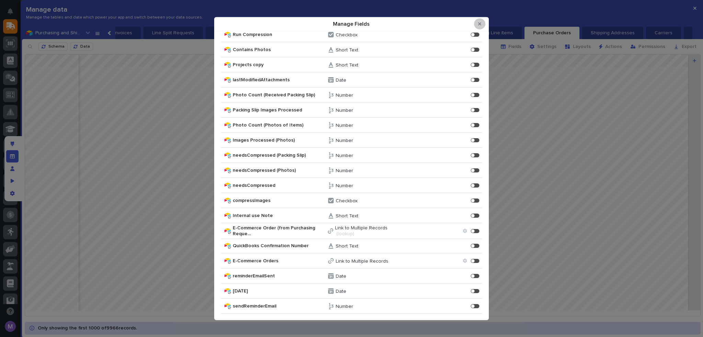
click at [476, 23] on button "Close Modal" at bounding box center [479, 24] width 11 height 11
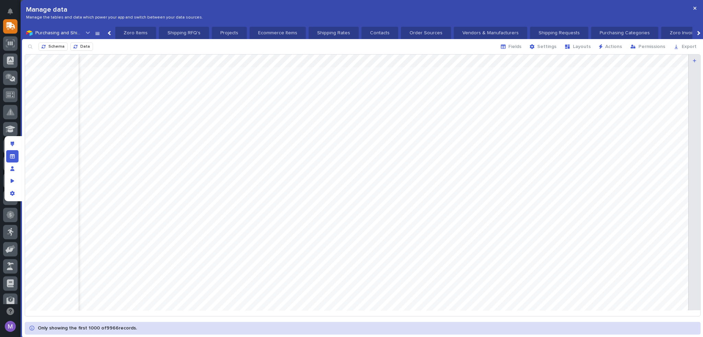
scroll to position [0, 0]
click at [224, 31] on p "Projects" at bounding box center [231, 33] width 27 height 7
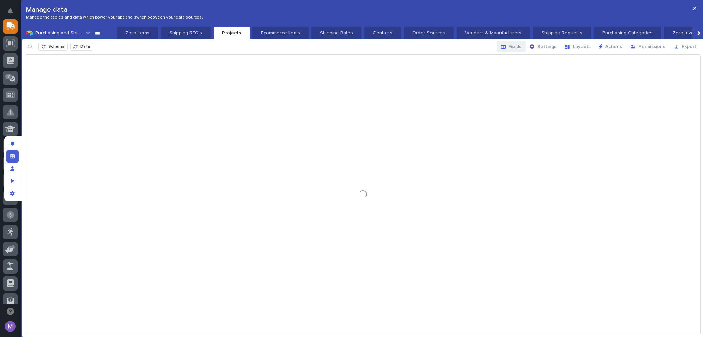
click at [519, 44] on span "Fields" at bounding box center [514, 47] width 13 height 6
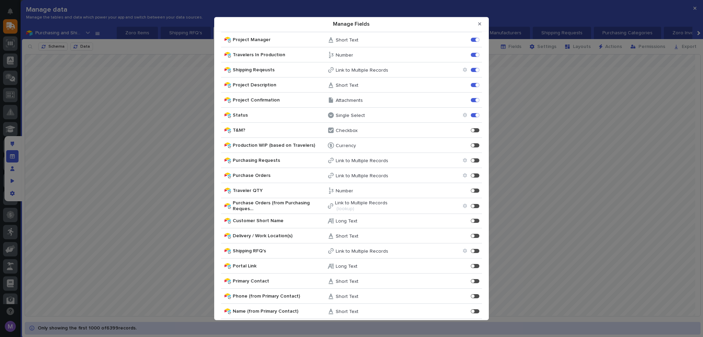
scroll to position [100, 0]
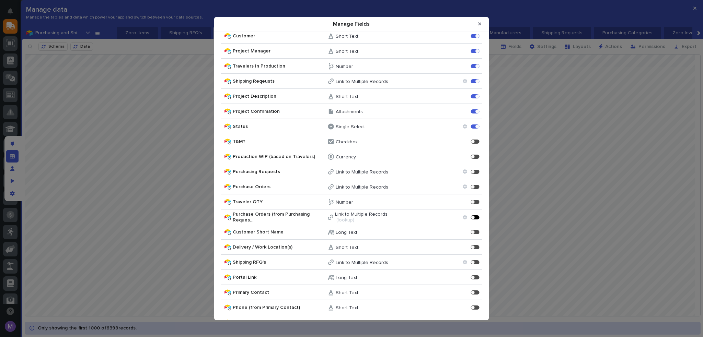
click at [472, 217] on div "Manage Fields" at bounding box center [475, 217] width 9 height 4
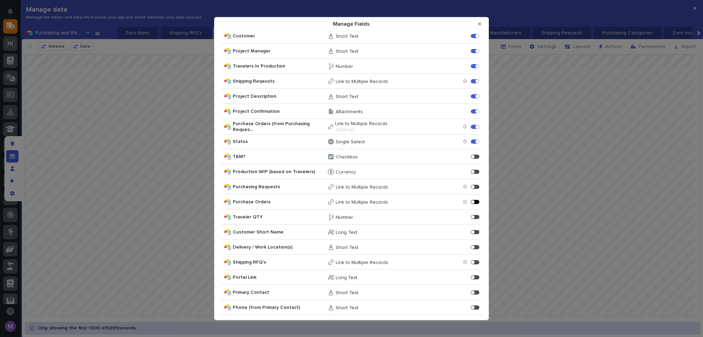
click at [476, 202] on div "Manage Fields" at bounding box center [477, 202] width 2 height 2
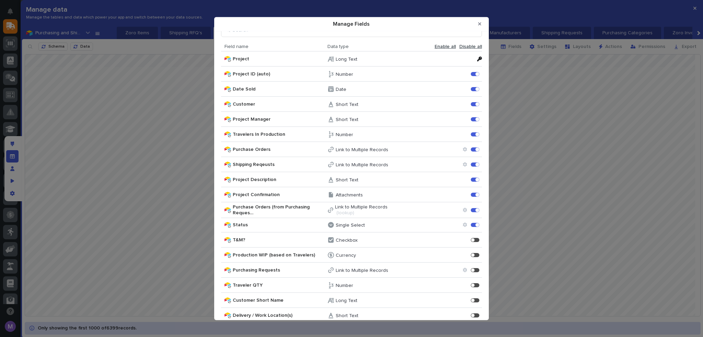
scroll to position [31, 0]
click at [481, 27] on button "Close Modal" at bounding box center [479, 24] width 11 height 11
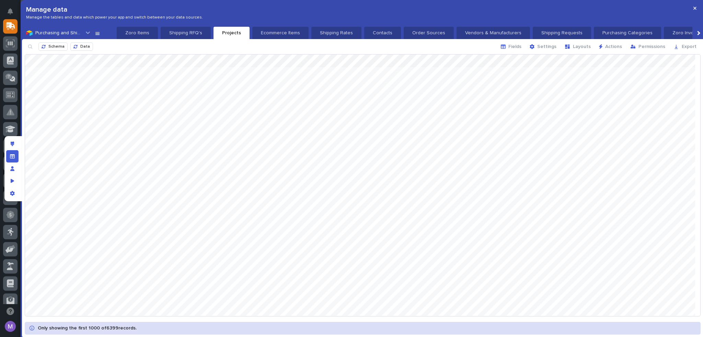
drag, startPoint x: 519, startPoint y: 59, endPoint x: 584, endPoint y: 84, distance: 69.4
click at [584, 84] on div at bounding box center [362, 185] width 675 height 261
click at [86, 34] on icon at bounding box center [87, 32] width 7 height 7
click at [67, 49] on div "Project Log" at bounding box center [63, 46] width 79 height 12
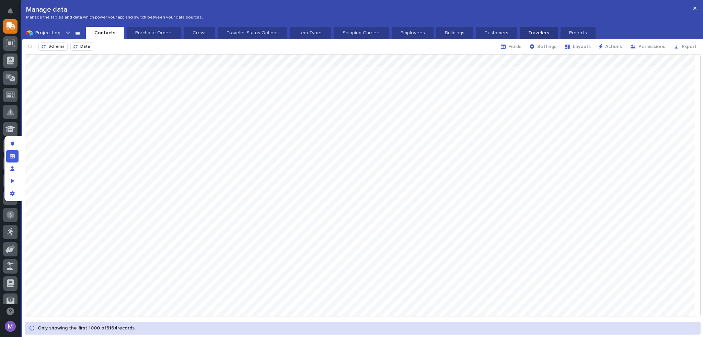
click at [524, 34] on p "Travelers" at bounding box center [539, 33] width 30 height 7
click at [626, 61] on div at bounding box center [362, 185] width 675 height 261
click at [607, 64] on div at bounding box center [362, 185] width 675 height 261
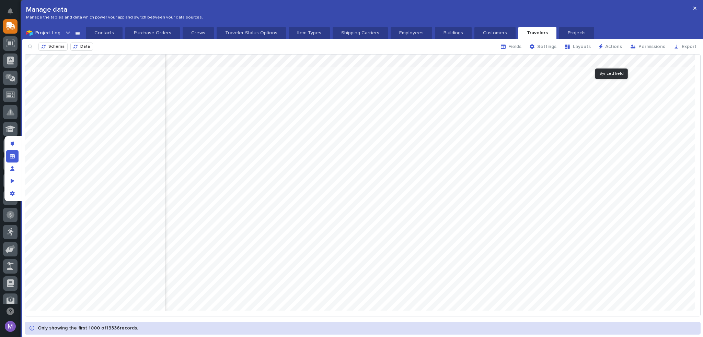
click at [610, 63] on div at bounding box center [362, 185] width 675 height 261
click at [666, 96] on div at bounding box center [362, 185] width 675 height 261
click at [643, 63] on div at bounding box center [362, 185] width 675 height 261
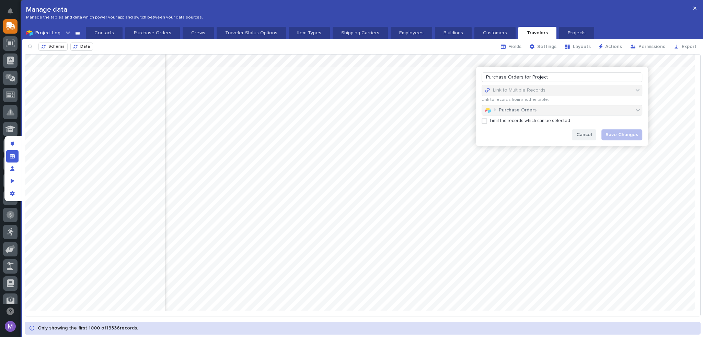
click at [583, 134] on span "Cancel" at bounding box center [583, 135] width 15 height 6
click at [154, 34] on p "Purchase Orders" at bounding box center [152, 33] width 46 height 7
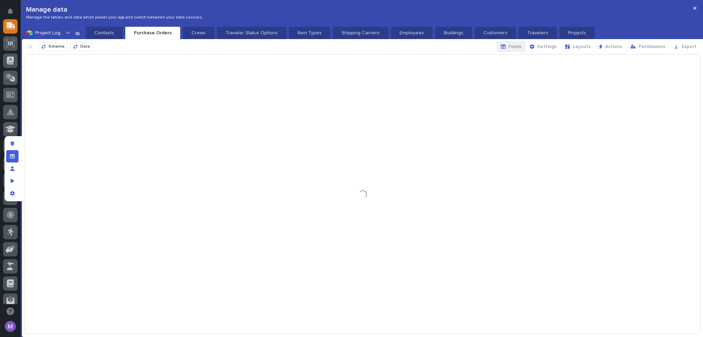
click at [520, 45] on span "Fields" at bounding box center [514, 47] width 13 height 6
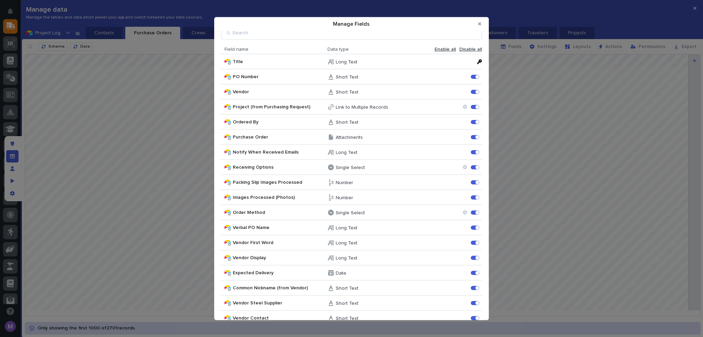
scroll to position [0, 0]
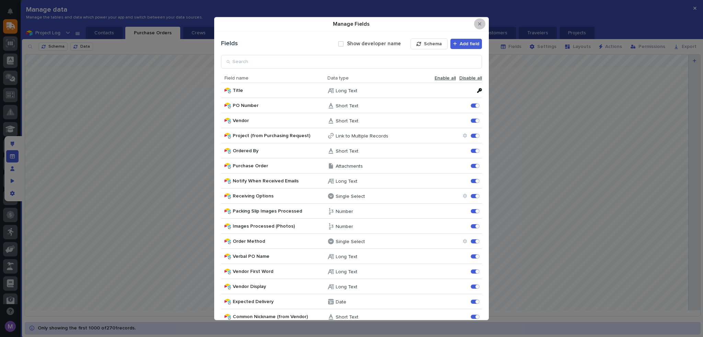
click at [479, 22] on icon "Close Modal" at bounding box center [479, 24] width 3 height 5
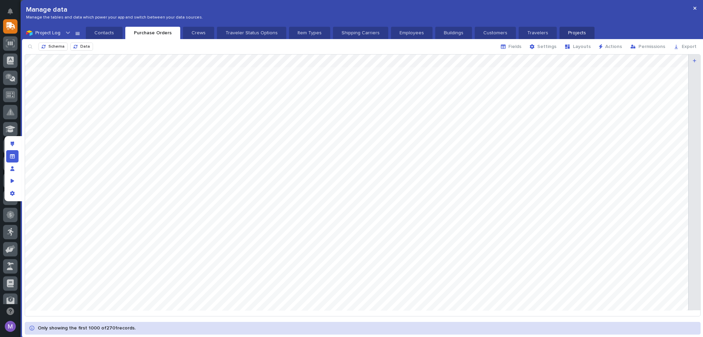
click at [563, 33] on p "Projects" at bounding box center [576, 33] width 27 height 7
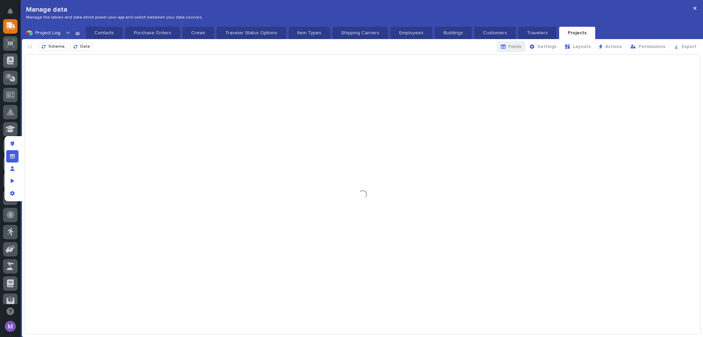
click at [521, 45] on span "Fields" at bounding box center [514, 47] width 13 height 6
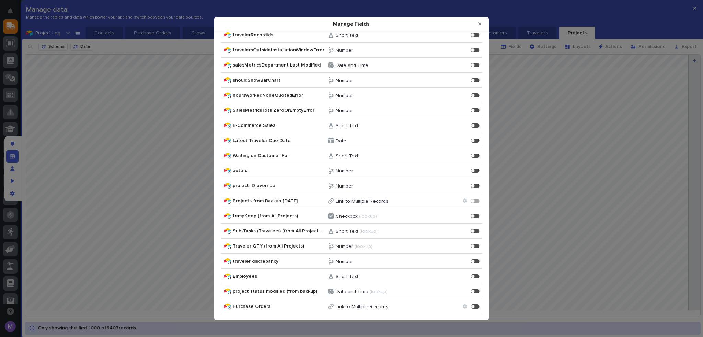
scroll to position [4284, 0]
click at [471, 305] on div "Manage Fields" at bounding box center [473, 306] width 4 height 4
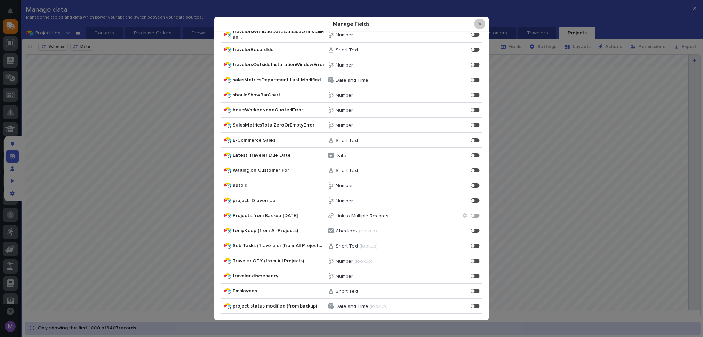
click at [477, 23] on button "Close Modal" at bounding box center [479, 24] width 11 height 11
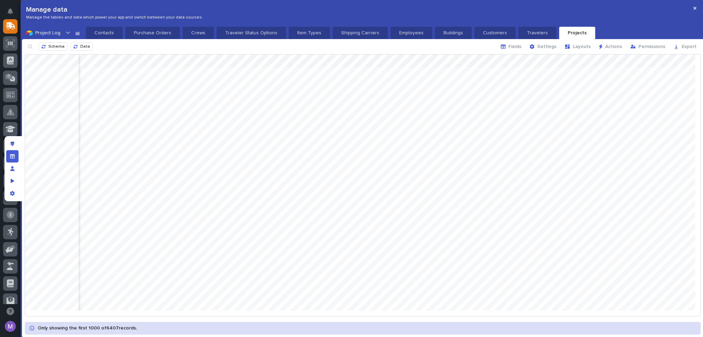
scroll to position [0, 4263]
drag, startPoint x: 646, startPoint y: 63, endPoint x: 657, endPoint y: 75, distance: 16.3
click at [657, 75] on div at bounding box center [362, 185] width 675 height 261
click at [526, 32] on p "Travelers" at bounding box center [537, 33] width 30 height 7
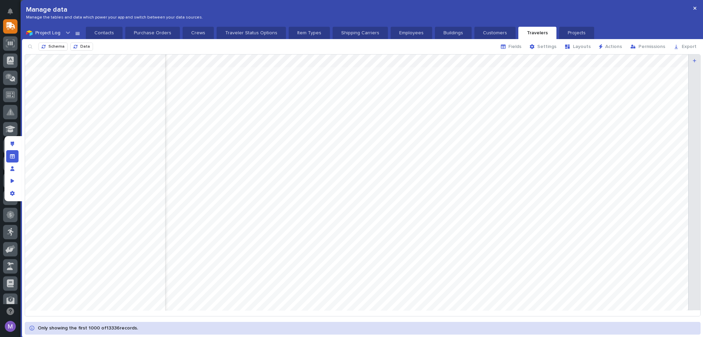
scroll to position [0, 1961]
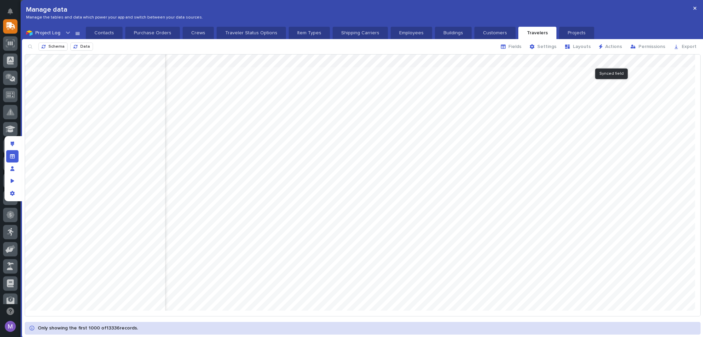
click at [639, 60] on div at bounding box center [362, 185] width 675 height 261
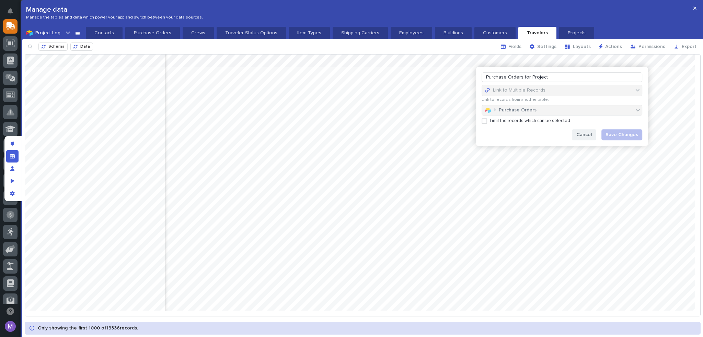
click at [587, 136] on span "Cancel" at bounding box center [583, 135] width 15 height 6
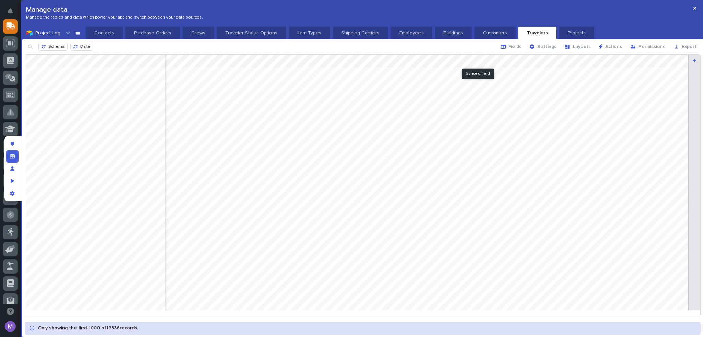
scroll to position [0, 1069]
click at [8, 162] on div "Manage fields and data" at bounding box center [12, 156] width 12 height 12
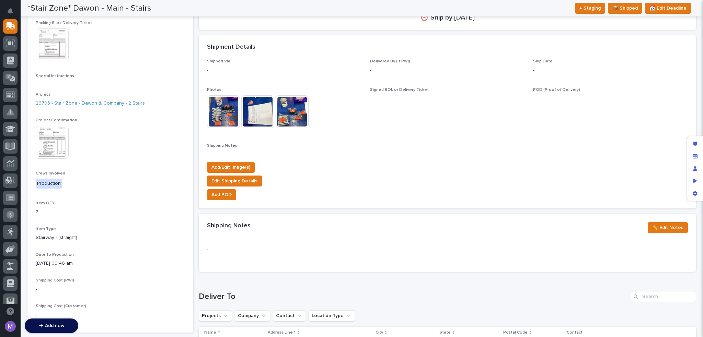
scroll to position [0, 0]
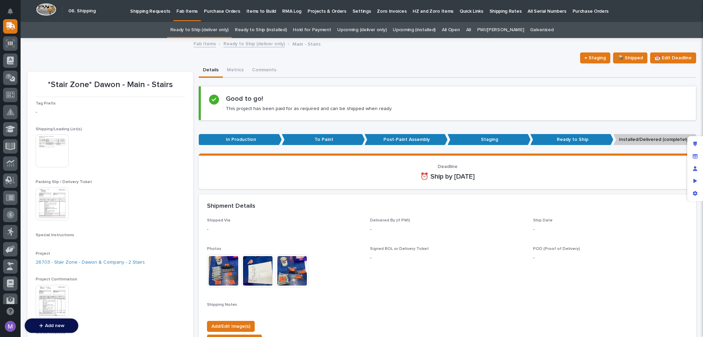
click at [222, 10] on p "Purchase Orders" at bounding box center [222, 7] width 36 height 14
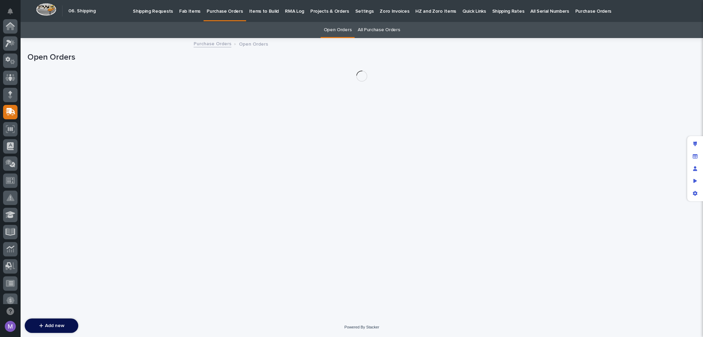
scroll to position [86, 0]
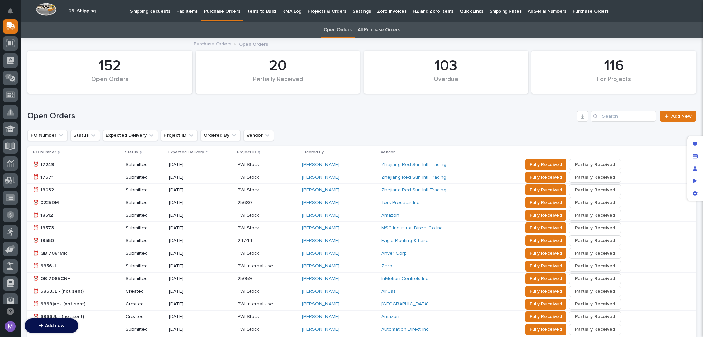
click at [188, 12] on p "Fab Items" at bounding box center [186, 7] width 21 height 14
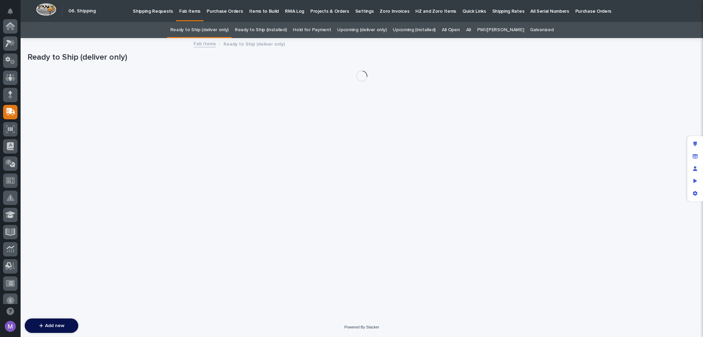
scroll to position [86, 0]
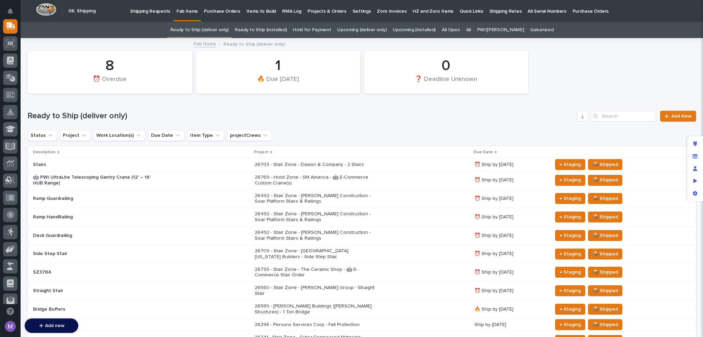
click at [416, 166] on div "26703 - Stair Zone - Dawon & Company - 2 Stairs" at bounding box center [362, 164] width 214 height 11
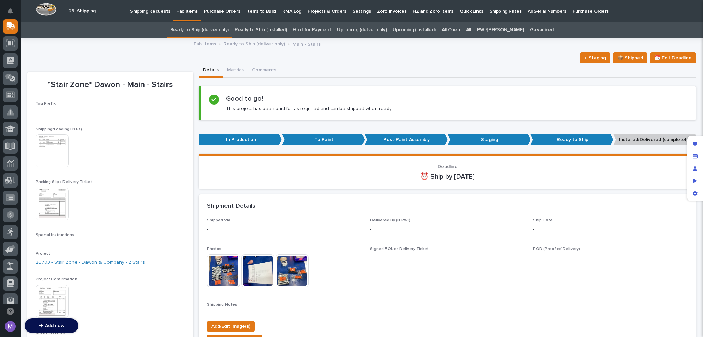
click at [234, 72] on button "Metrics" at bounding box center [235, 70] width 25 height 14
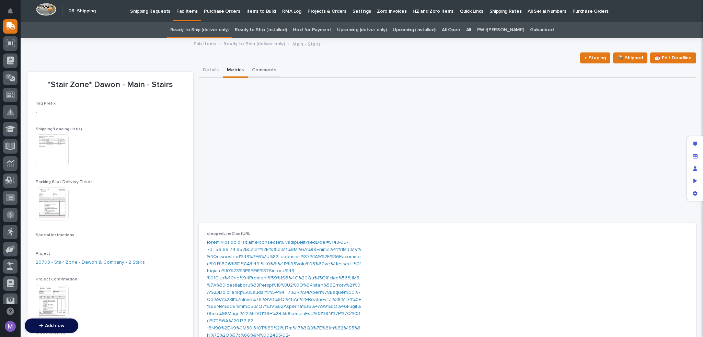
click at [254, 68] on button "Comments" at bounding box center [264, 70] width 33 height 14
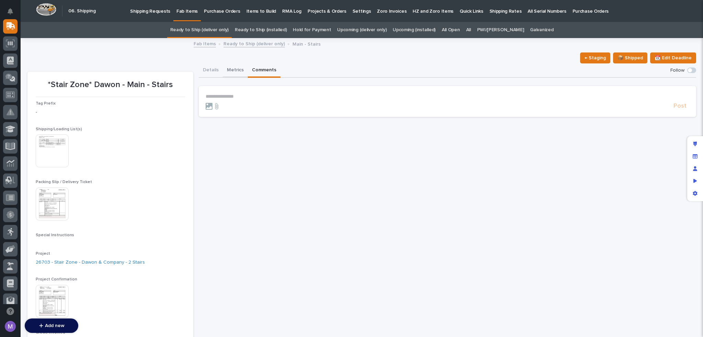
click at [239, 68] on button "Metrics" at bounding box center [235, 70] width 25 height 14
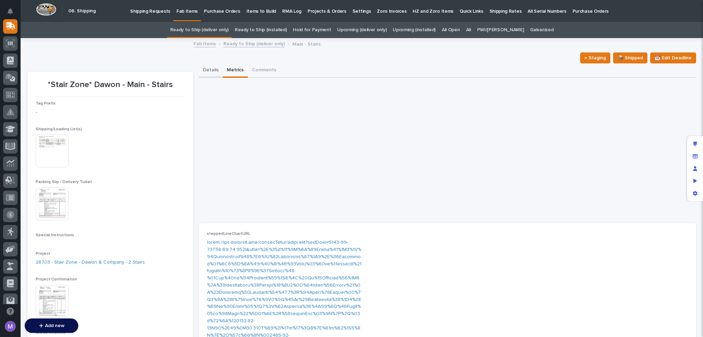
click at [202, 71] on button "Details" at bounding box center [211, 70] width 24 height 14
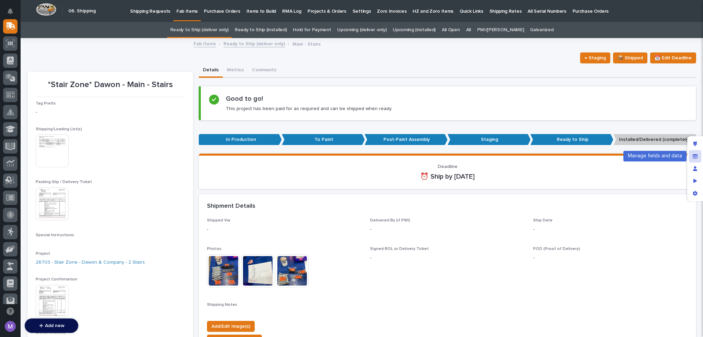
click at [695, 158] on icon "Manage fields and data" at bounding box center [694, 156] width 5 height 4
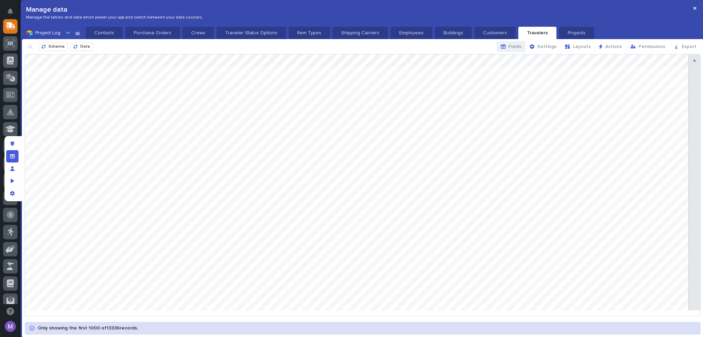
click at [519, 46] on span "Fields" at bounding box center [514, 47] width 13 height 6
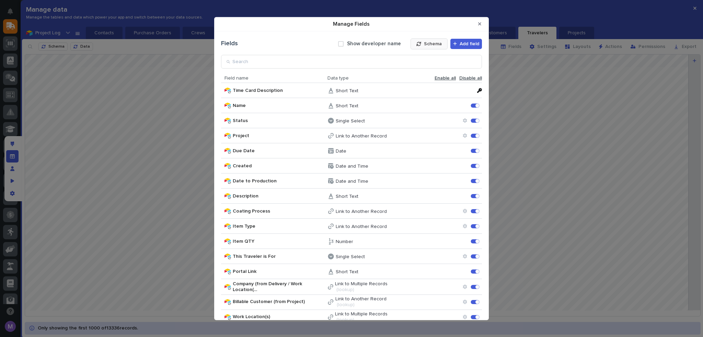
click at [425, 46] on span "Schema" at bounding box center [433, 43] width 18 height 6
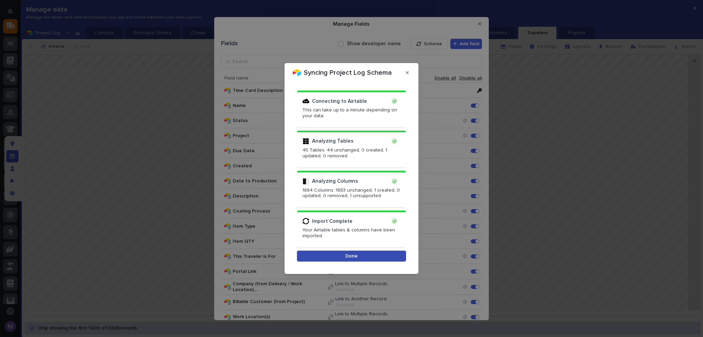
click at [357, 252] on button "Done" at bounding box center [351, 256] width 109 height 11
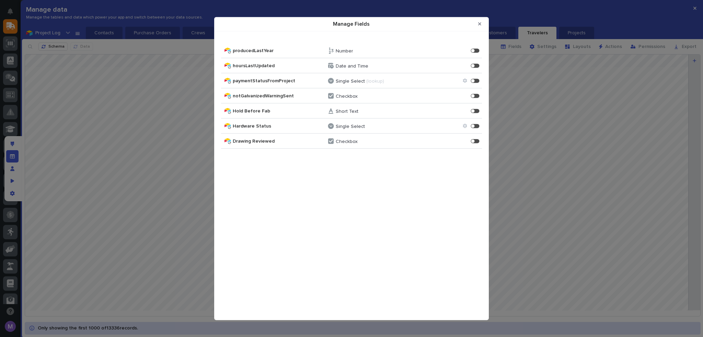
scroll to position [5431, 0]
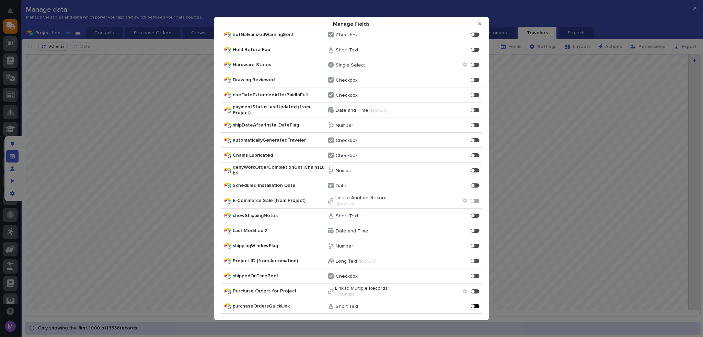
click at [476, 305] on div "Manage Fields" at bounding box center [477, 306] width 2 height 2
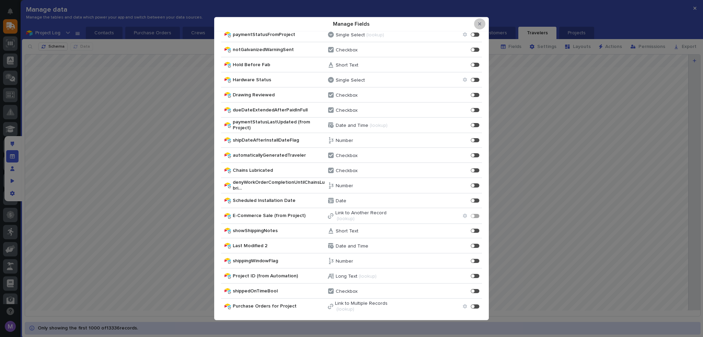
click at [479, 26] on icon "Close Modal" at bounding box center [479, 24] width 3 height 5
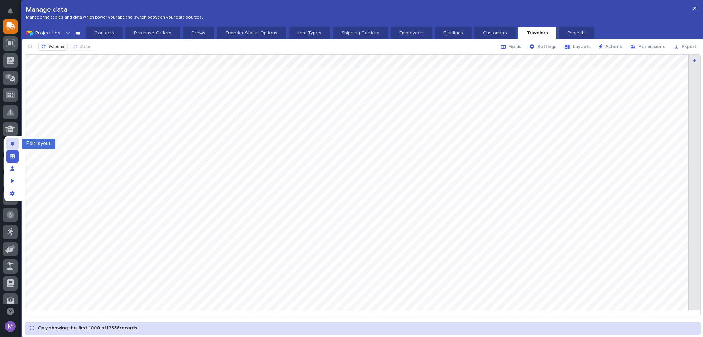
click at [14, 143] on div "Edit layout" at bounding box center [12, 144] width 12 height 12
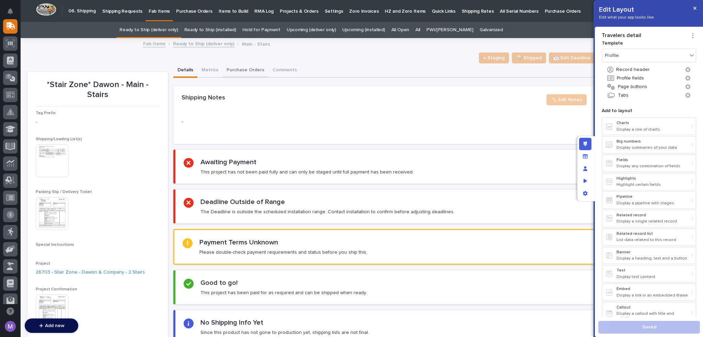
click at [237, 72] on button "Purchase Orders" at bounding box center [245, 70] width 46 height 14
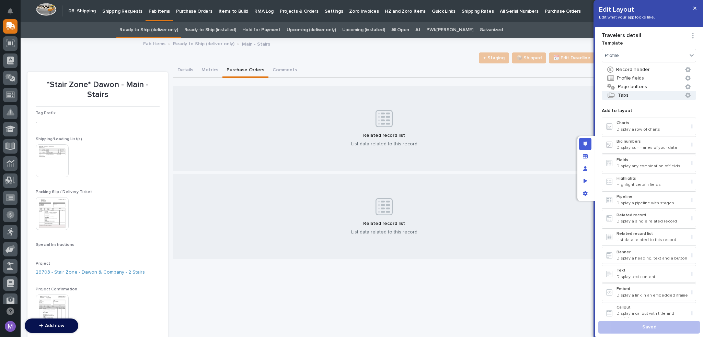
click at [626, 91] on button "Tabs" at bounding box center [649, 95] width 94 height 9
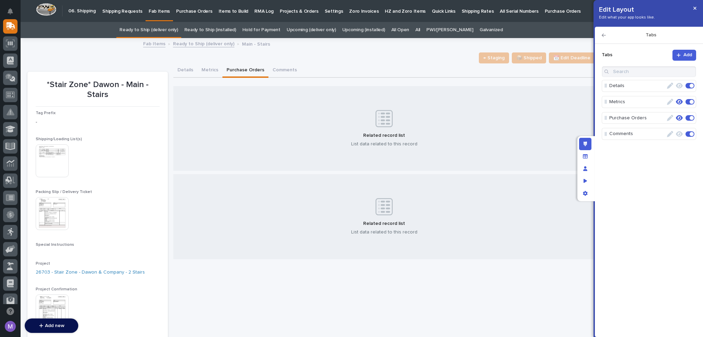
click at [689, 116] on span at bounding box center [689, 117] width 9 height 5
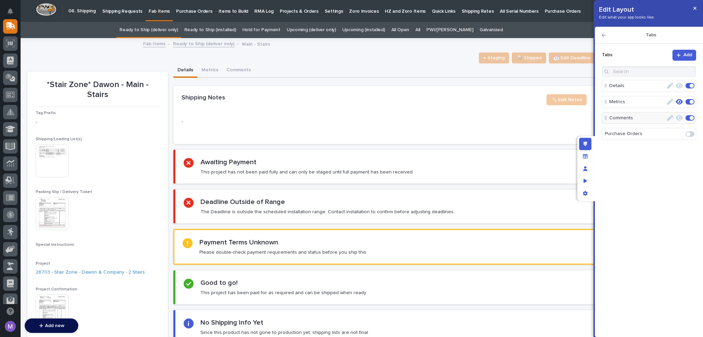
click at [667, 156] on div "Tabs Add Details Metrics Comments Purchase Orders" at bounding box center [648, 186] width 101 height 292
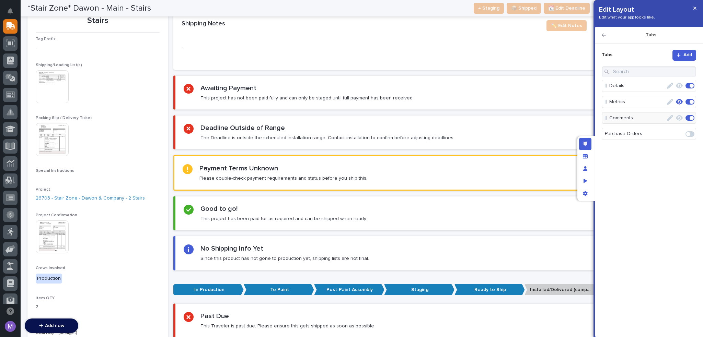
scroll to position [69, 0]
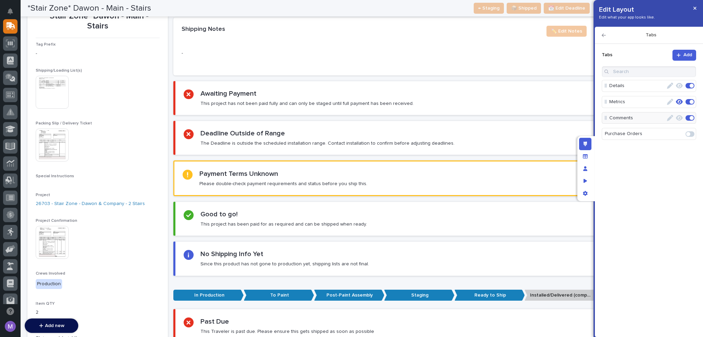
click at [601, 34] on div "Tabs" at bounding box center [649, 35] width 108 height 17
click at [603, 35] on icon "button" at bounding box center [604, 35] width 4 height 3
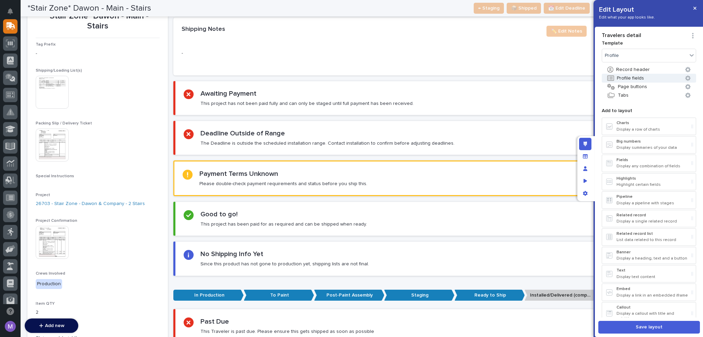
click at [637, 79] on button "Profile fields" at bounding box center [649, 78] width 94 height 9
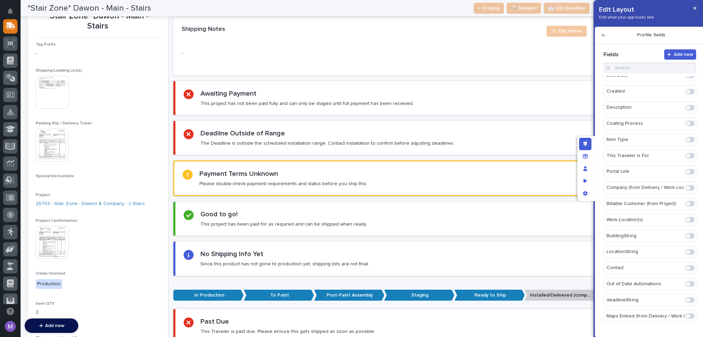
scroll to position [646, 0]
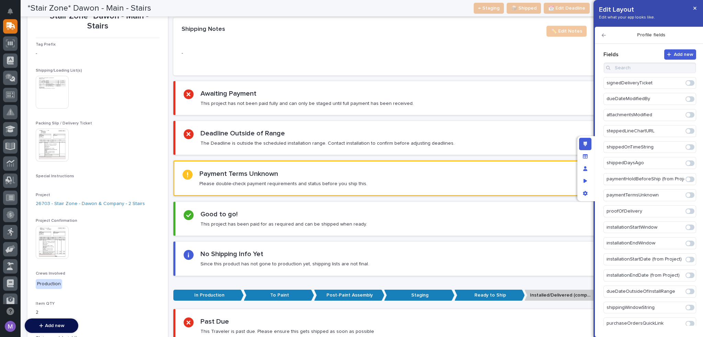
click at [689, 321] on span at bounding box center [689, 323] width 9 height 5
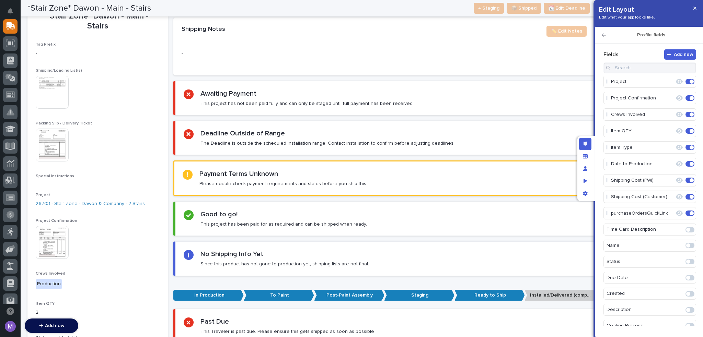
scroll to position [64, 0]
click at [667, 214] on icon "Edit" at bounding box center [668, 216] width 6 height 6
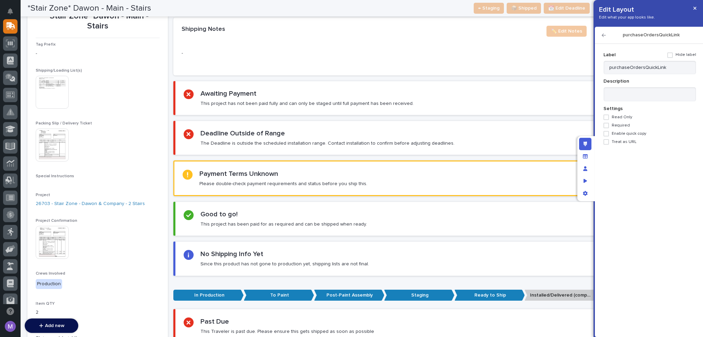
click at [622, 141] on span "Treat as URL" at bounding box center [623, 142] width 25 height 5
click at [621, 158] on span "Display as button" at bounding box center [634, 158] width 34 height 5
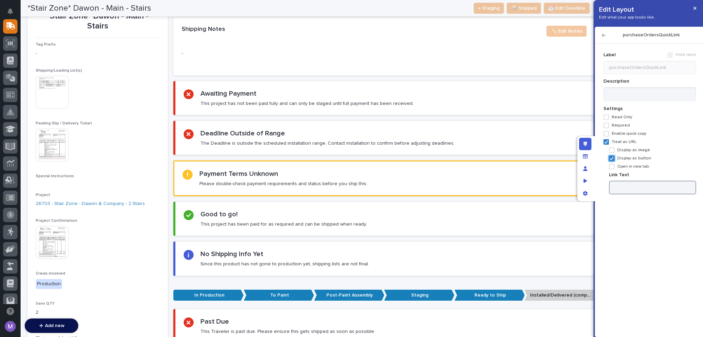
click at [621, 183] on input at bounding box center [652, 188] width 87 height 14
click at [629, 166] on span "Open in new tab" at bounding box center [633, 166] width 32 height 5
click at [632, 182] on input at bounding box center [652, 188] width 87 height 14
type input "View Purchase Orders"
click at [644, 218] on div "Add new Fields Tag Prefix Shipping/Loading List(s) Packing Slip / Delivery Tick…" at bounding box center [649, 188] width 94 height 279
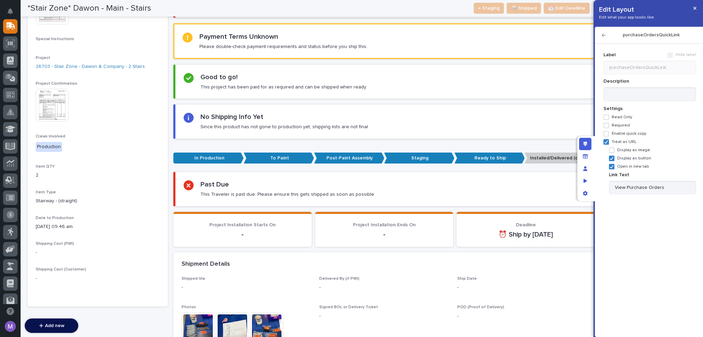
scroll to position [240, 0]
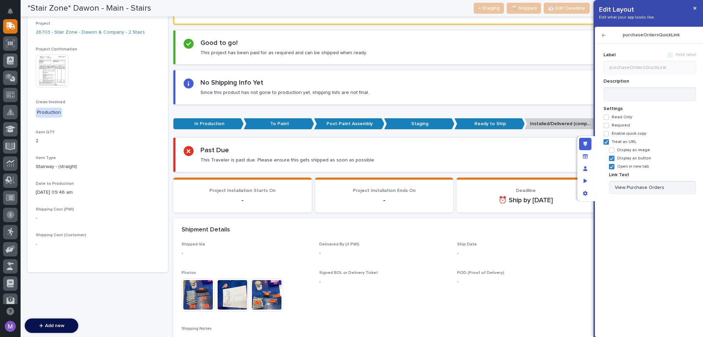
drag, startPoint x: 605, startPoint y: 36, endPoint x: 606, endPoint y: 40, distance: 4.3
click at [605, 36] on icon "button" at bounding box center [604, 35] width 4 height 5
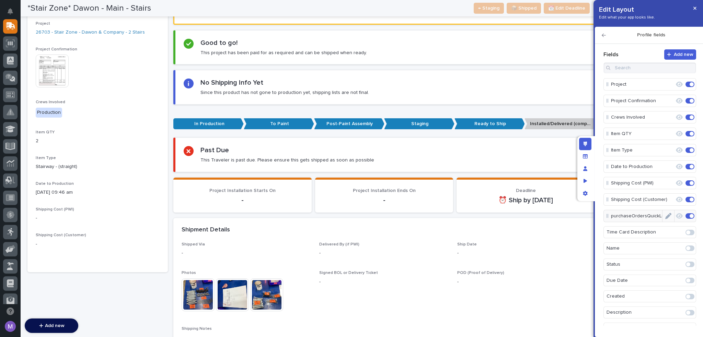
click at [676, 214] on icon "button" at bounding box center [679, 215] width 7 height 5
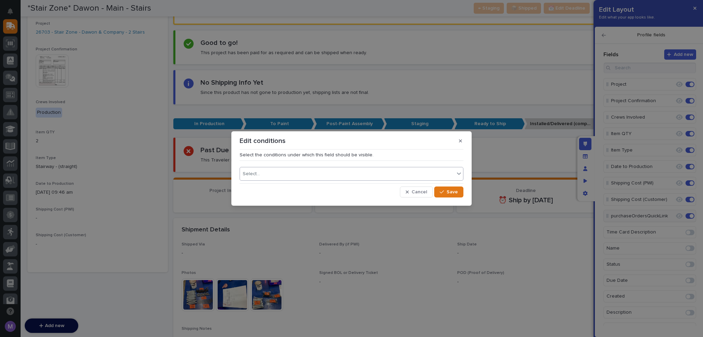
click at [385, 178] on div "Select..." at bounding box center [347, 174] width 214 height 10
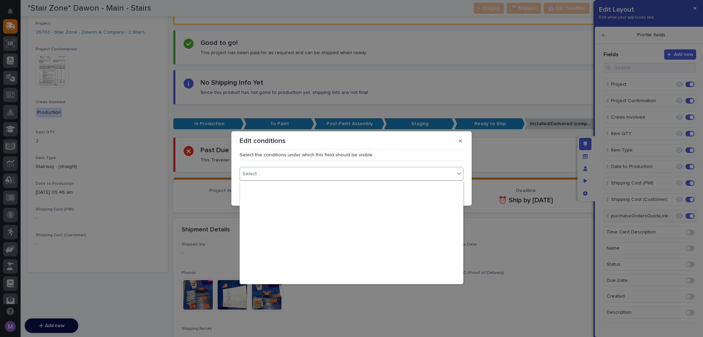
scroll to position [594, 0]
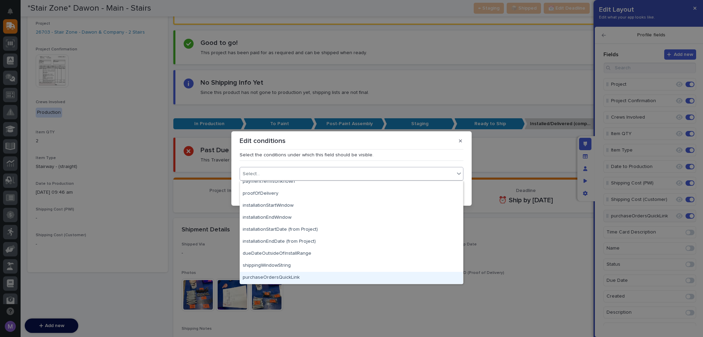
click at [294, 276] on div "purchaseOrdersQuickLink" at bounding box center [351, 278] width 223 height 12
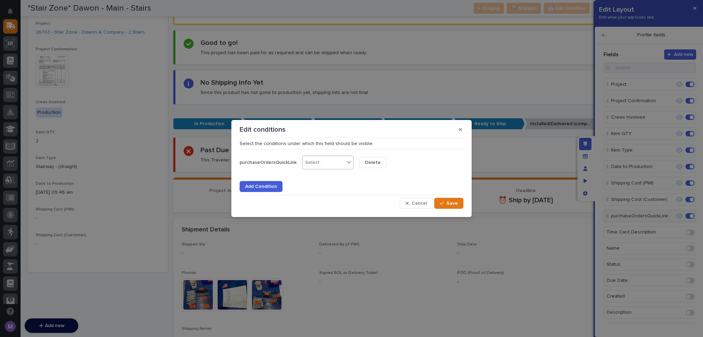
click at [311, 160] on div "Select..." at bounding box center [313, 163] width 17 height 6
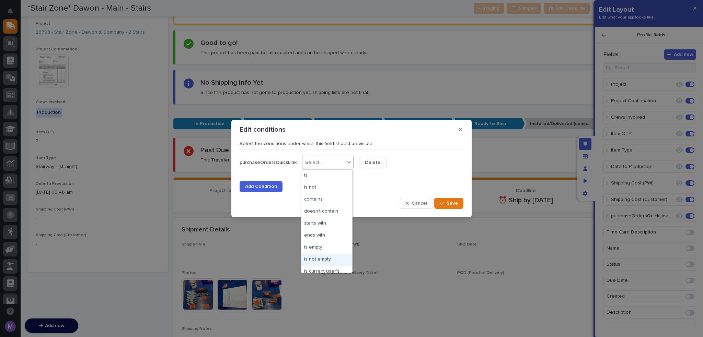
drag, startPoint x: 323, startPoint y: 253, endPoint x: 326, endPoint y: 260, distance: 8.2
click at [323, 260] on div "is not empty" at bounding box center [326, 260] width 51 height 12
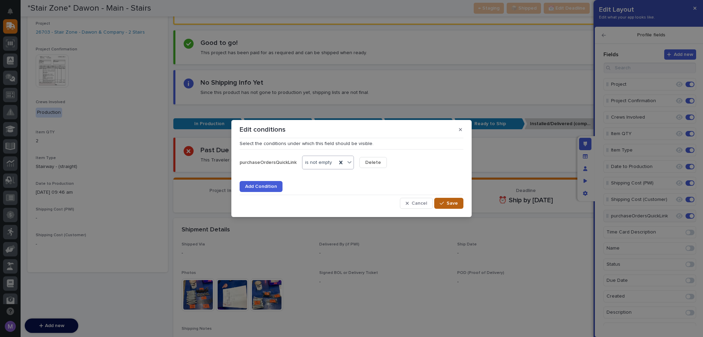
click at [447, 204] on span "Save" at bounding box center [451, 203] width 11 height 6
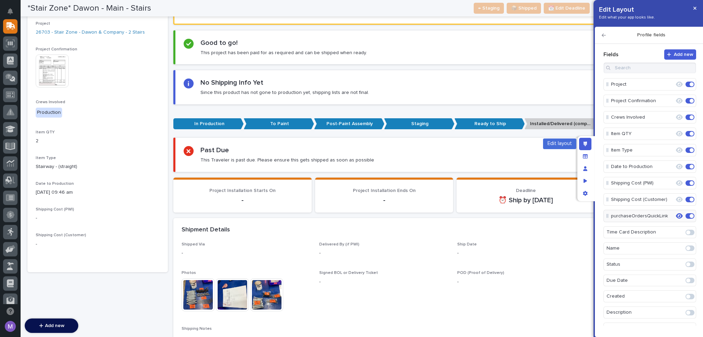
click at [589, 145] on div "Edit layout" at bounding box center [585, 144] width 12 height 12
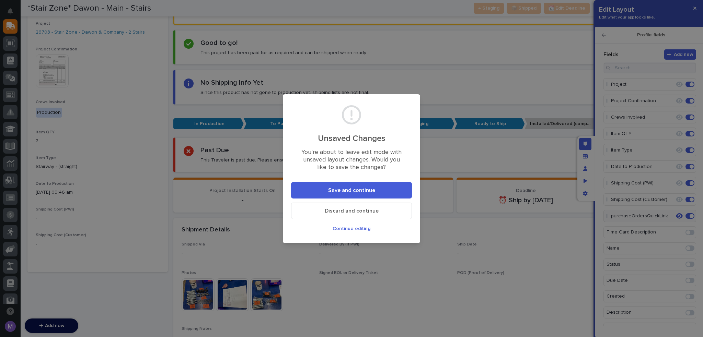
click at [361, 195] on button "Save and continue" at bounding box center [351, 190] width 121 height 16
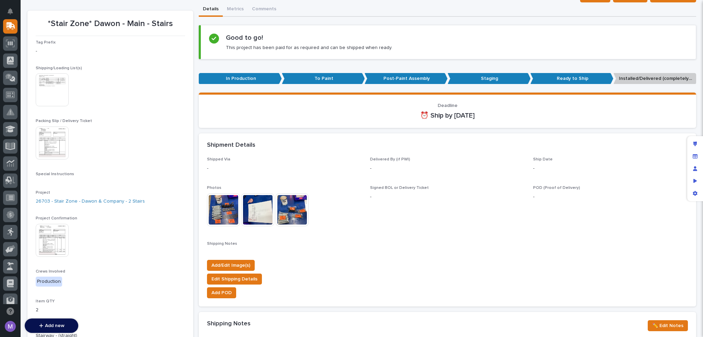
scroll to position [206, 0]
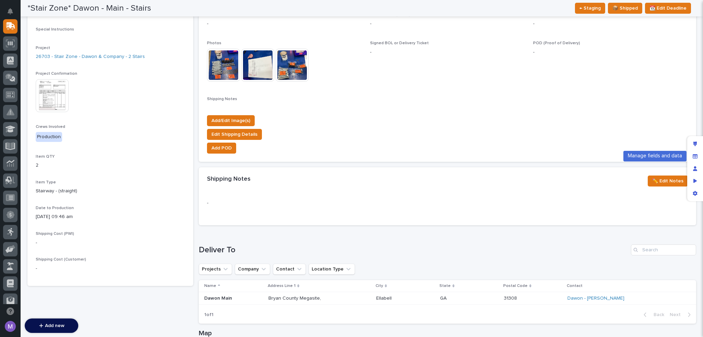
click at [692, 155] on div "Manage fields and data" at bounding box center [695, 156] width 12 height 12
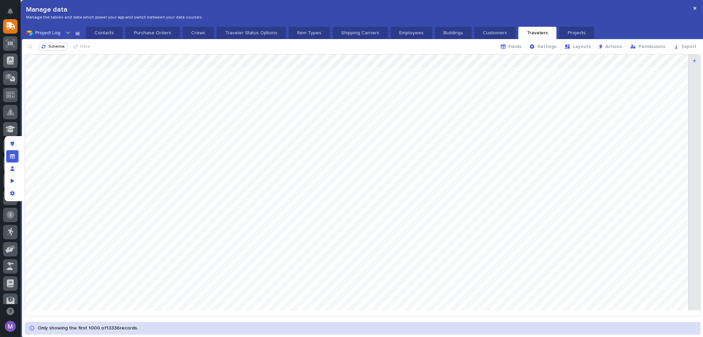
click at [49, 46] on span "Schema" at bounding box center [56, 46] width 16 height 5
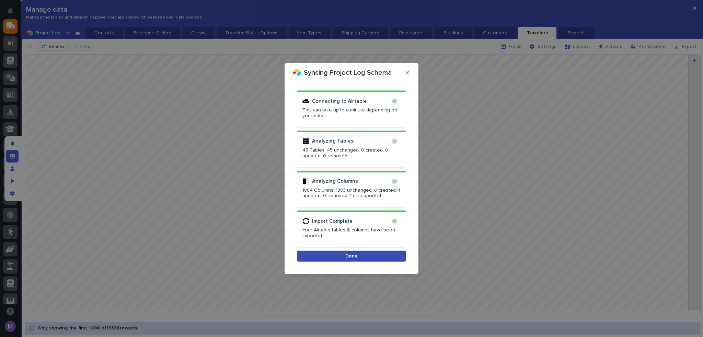
click at [354, 259] on span "Done" at bounding box center [351, 256] width 12 height 6
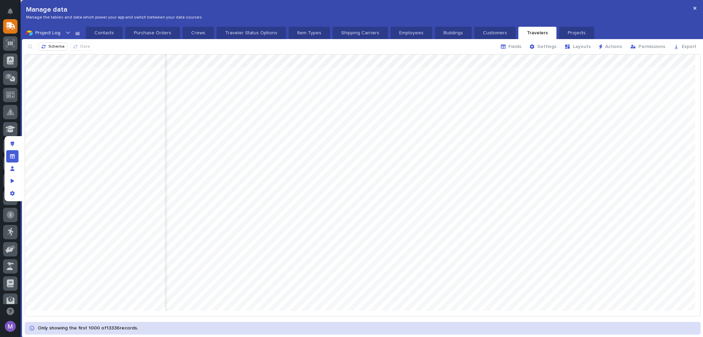
scroll to position [0, 1927]
drag, startPoint x: 648, startPoint y: 58, endPoint x: 680, endPoint y: 61, distance: 33.1
click at [680, 61] on div at bounding box center [362, 185] width 675 height 261
click at [13, 159] on div "Manage fields and data" at bounding box center [12, 156] width 12 height 12
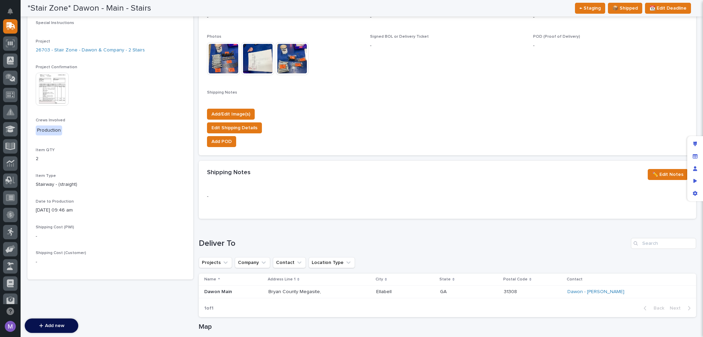
scroll to position [206, 0]
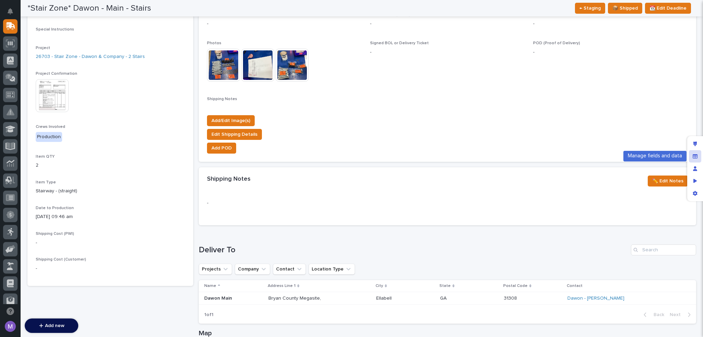
click at [696, 154] on icon "Manage fields and data" at bounding box center [694, 156] width 5 height 5
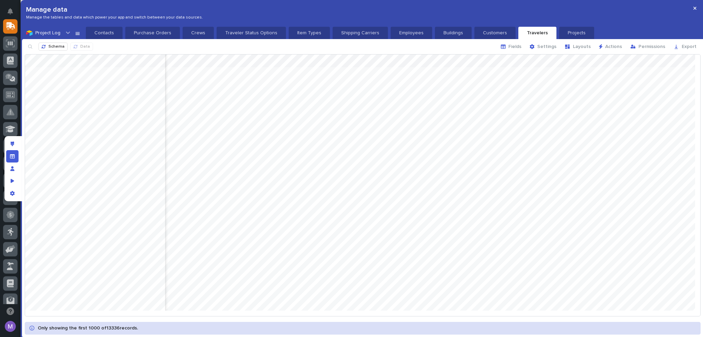
scroll to position [0, 1960]
click at [15, 155] on div "Manage fields and data" at bounding box center [12, 156] width 12 height 12
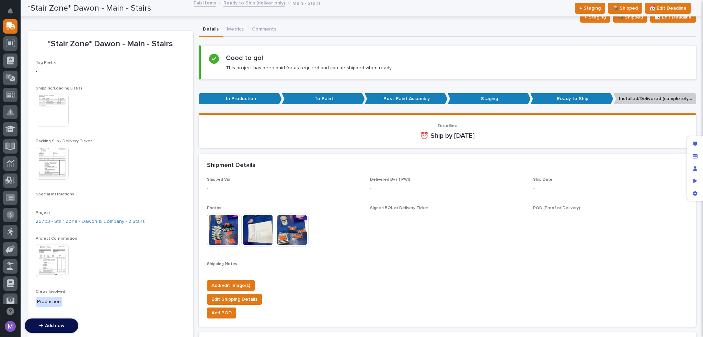
scroll to position [0, 0]
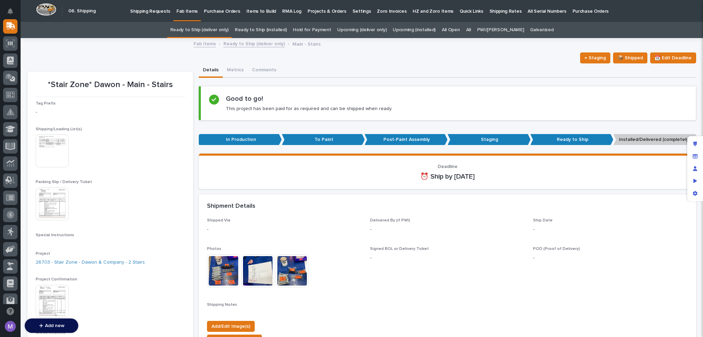
click at [223, 32] on link "Ready to Ship (deliver only)" at bounding box center [199, 30] width 58 height 16
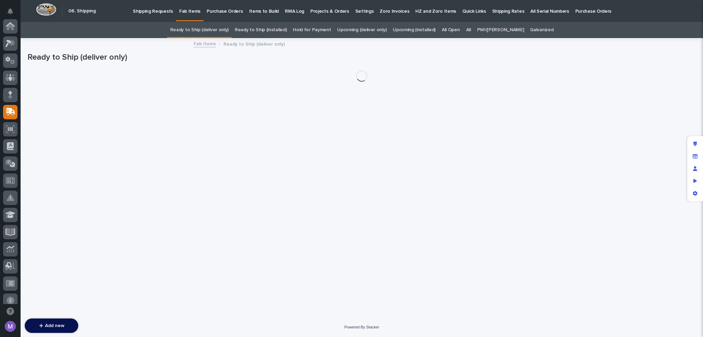
scroll to position [86, 0]
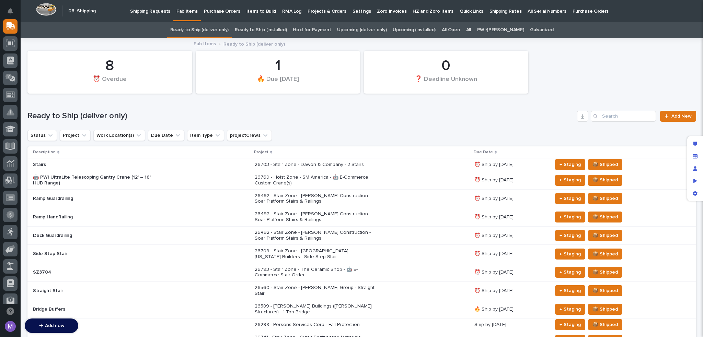
click at [469, 30] on div "All" at bounding box center [468, 30] width 11 height 16
click at [471, 30] on link "All" at bounding box center [468, 30] width 5 height 16
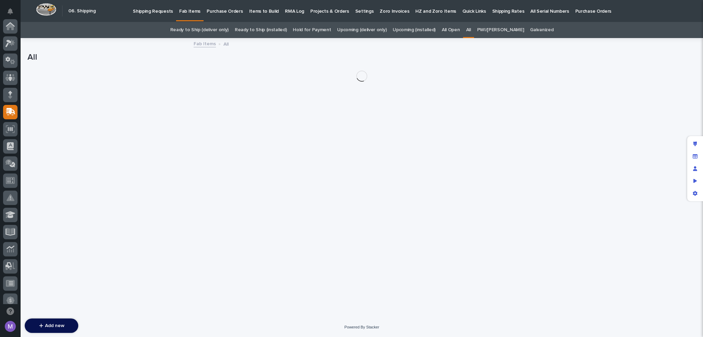
scroll to position [86, 0]
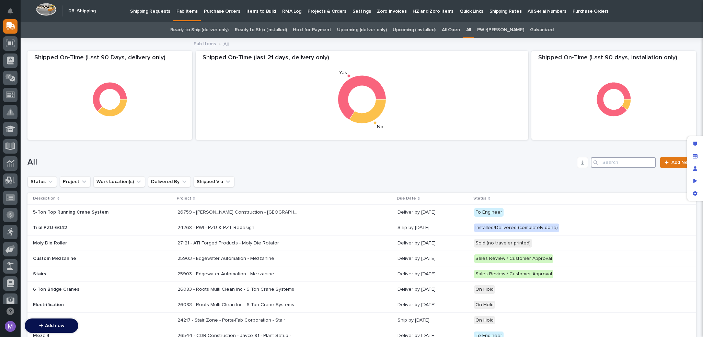
click at [630, 162] on input "Search" at bounding box center [623, 162] width 65 height 11
paste input "NuWay - [PERSON_NAME] Kenworth - Pit Frame Rails"
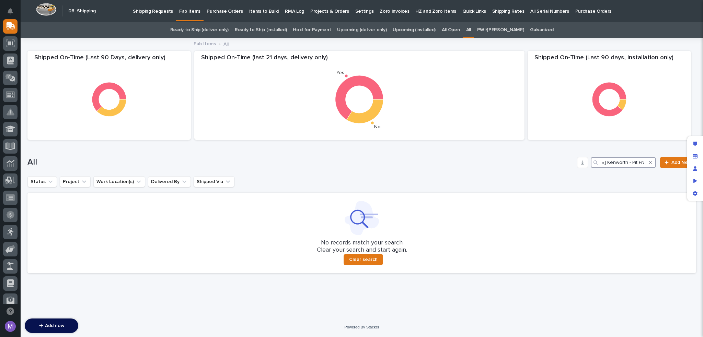
click at [609, 162] on input "NuWay - [PERSON_NAME] Kenworth - Pit Frame Rails" at bounding box center [623, 162] width 65 height 11
drag, startPoint x: 617, startPoint y: 164, endPoint x: 647, endPoint y: 162, distance: 29.9
click at [647, 162] on div "NuWay - [PERSON_NAME] Kenworth - Pit Frame Rails" at bounding box center [623, 162] width 65 height 11
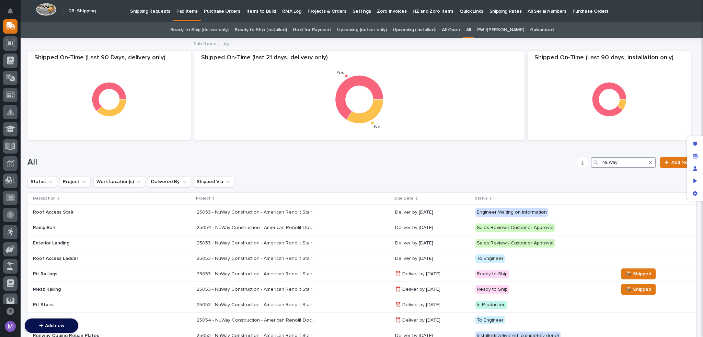
drag, startPoint x: 621, startPoint y: 164, endPoint x: 592, endPoint y: 162, distance: 28.6
click at [592, 162] on div "NuWay" at bounding box center [623, 162] width 65 height 11
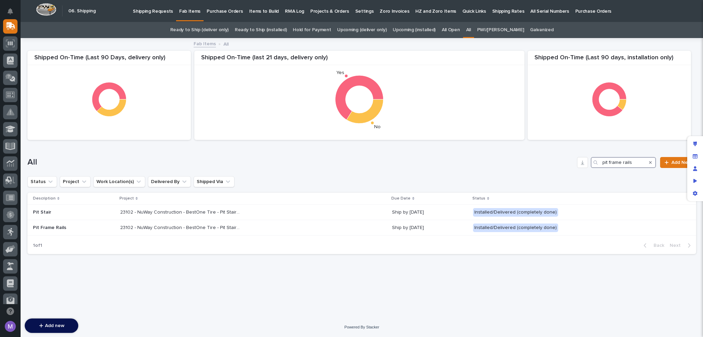
type input "pit frame rails"
click at [291, 236] on div "Description Project Due Date Status Pit Stair 23102 - NuWay Construction - Best…" at bounding box center [361, 215] width 668 height 44
click at [290, 226] on div "23102 - NuWay Construction - BestOne Tire - Pit Stair and Pit Frame Rails 23102…" at bounding box center [253, 227] width 266 height 11
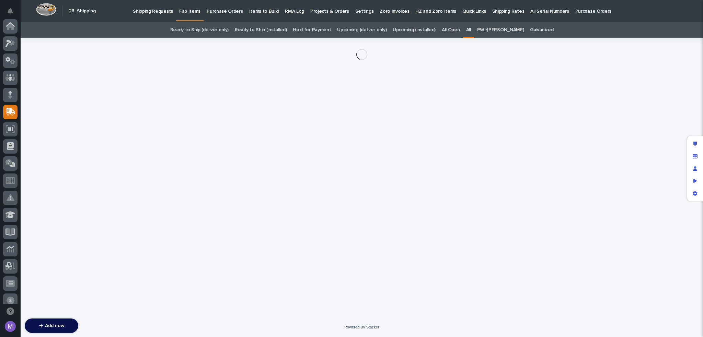
scroll to position [86, 0]
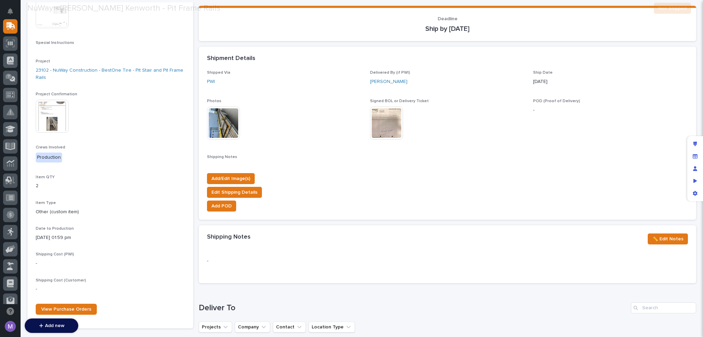
scroll to position [343, 0]
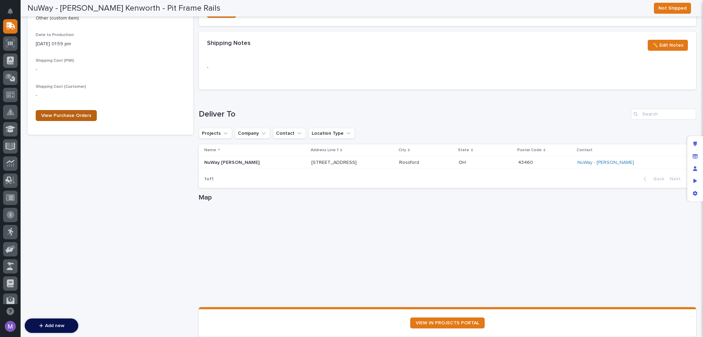
click at [85, 115] on span "View Purchase Orders" at bounding box center [66, 115] width 50 height 5
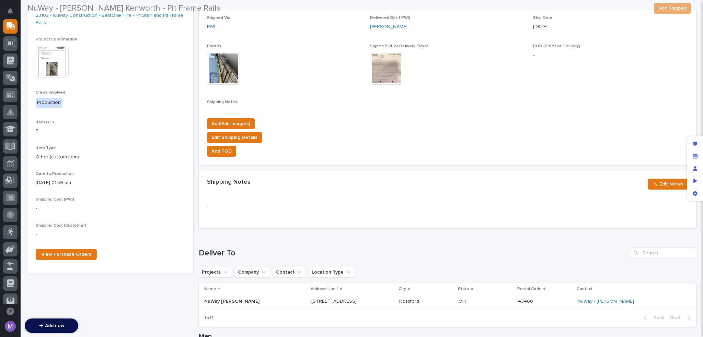
scroll to position [206, 0]
